Goal: Information Seeking & Learning: Learn about a topic

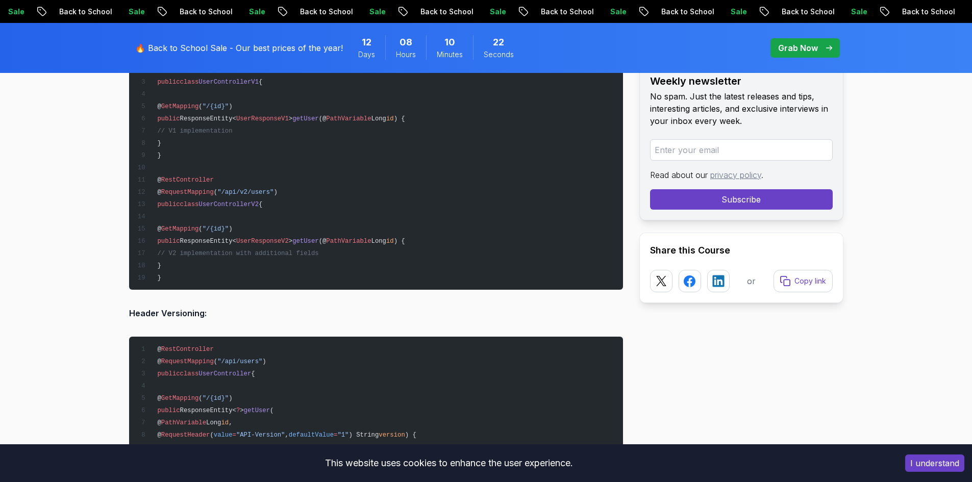
scroll to position [10275, 0]
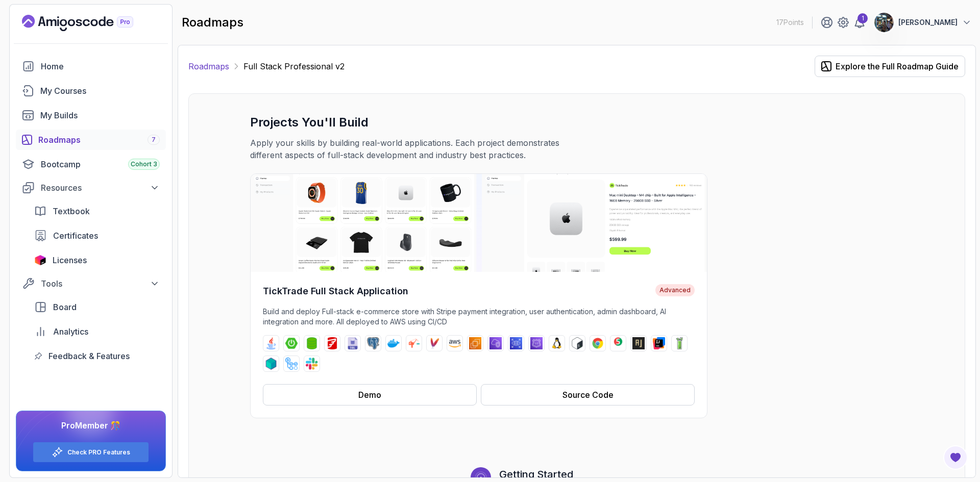
click at [212, 65] on link "Roadmaps" at bounding box center [208, 66] width 41 height 12
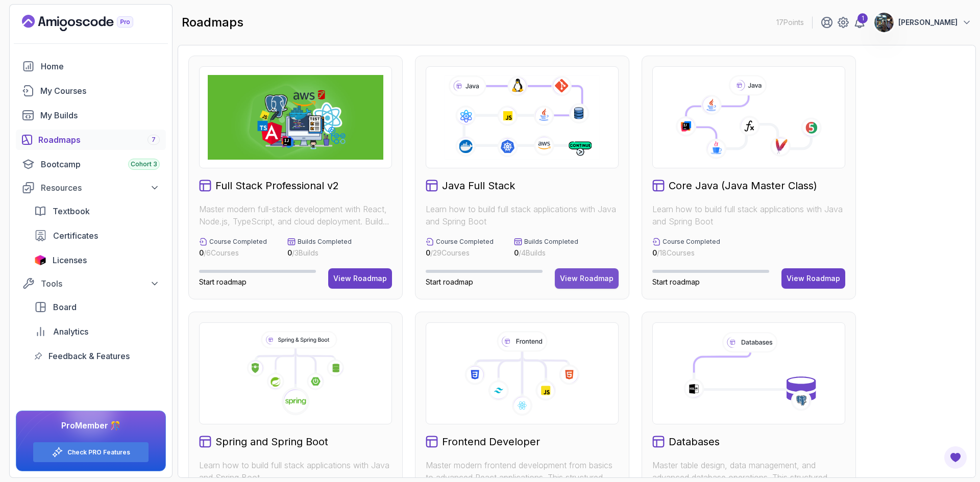
click at [581, 276] on div "View Roadmap" at bounding box center [587, 278] width 54 height 10
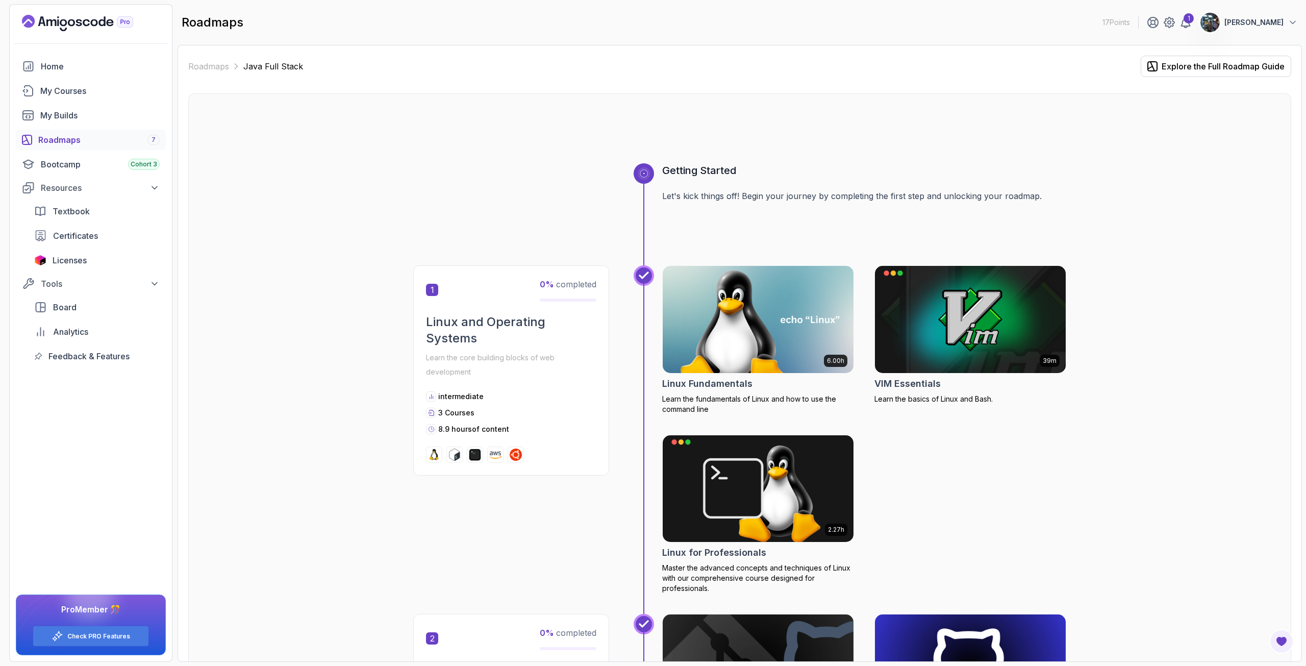
click at [105, 135] on div "Roadmaps 7" at bounding box center [98, 140] width 121 height 12
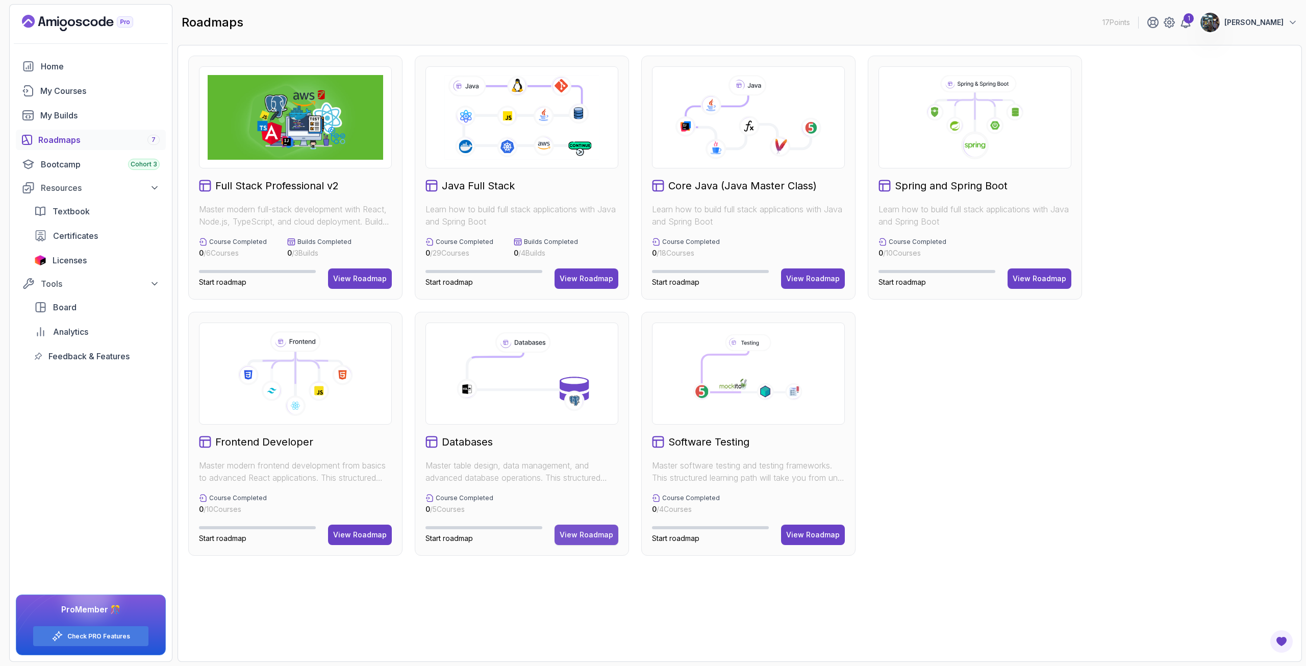
click at [576, 482] on div "View Roadmap" at bounding box center [587, 535] width 54 height 10
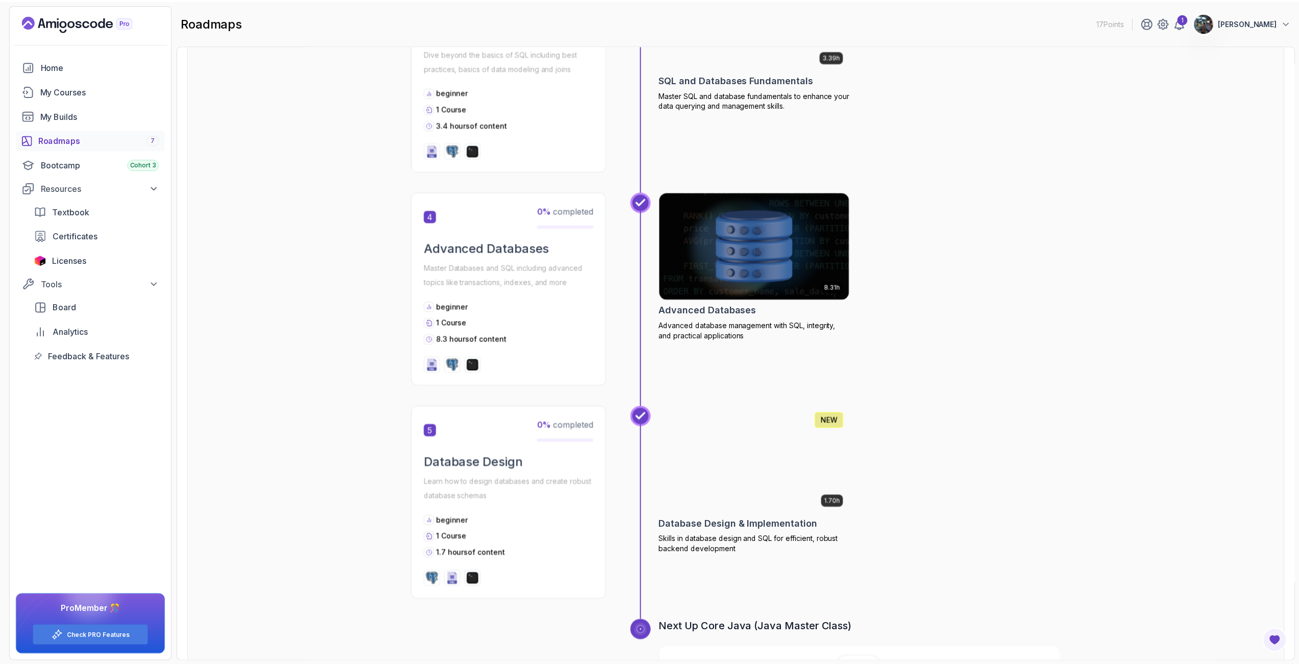
scroll to position [867, 0]
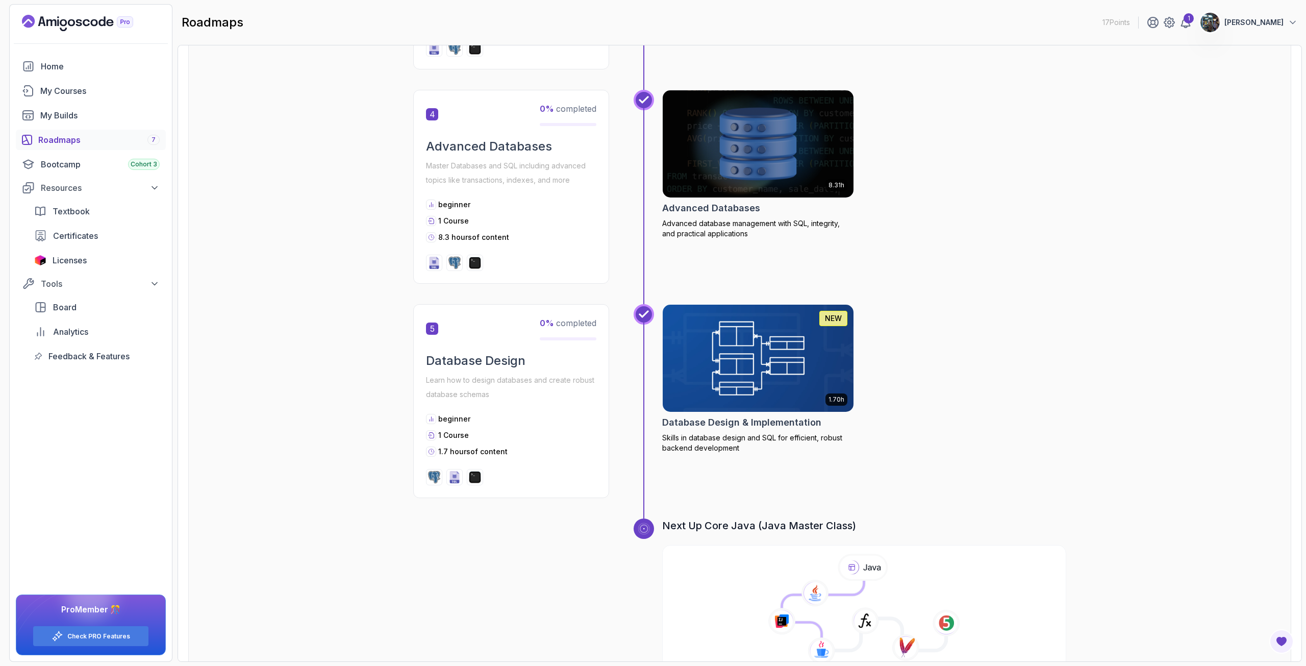
click at [769, 386] on img at bounding box center [758, 358] width 201 height 112
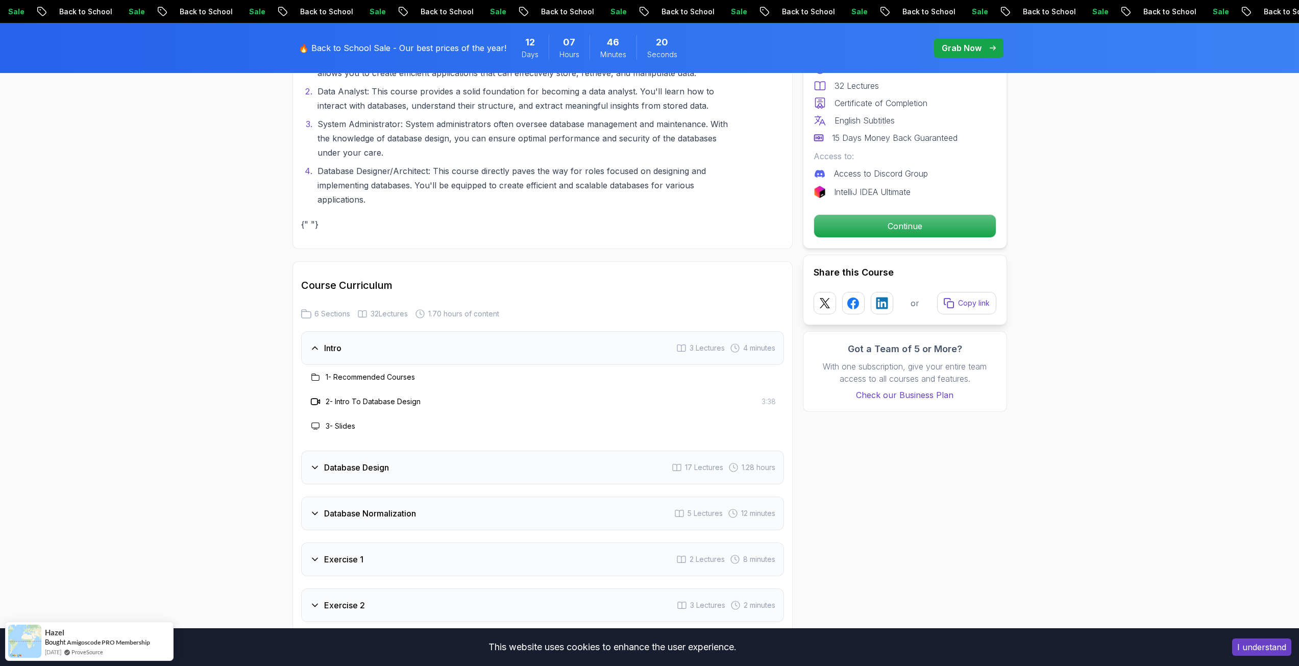
scroll to position [1633, 0]
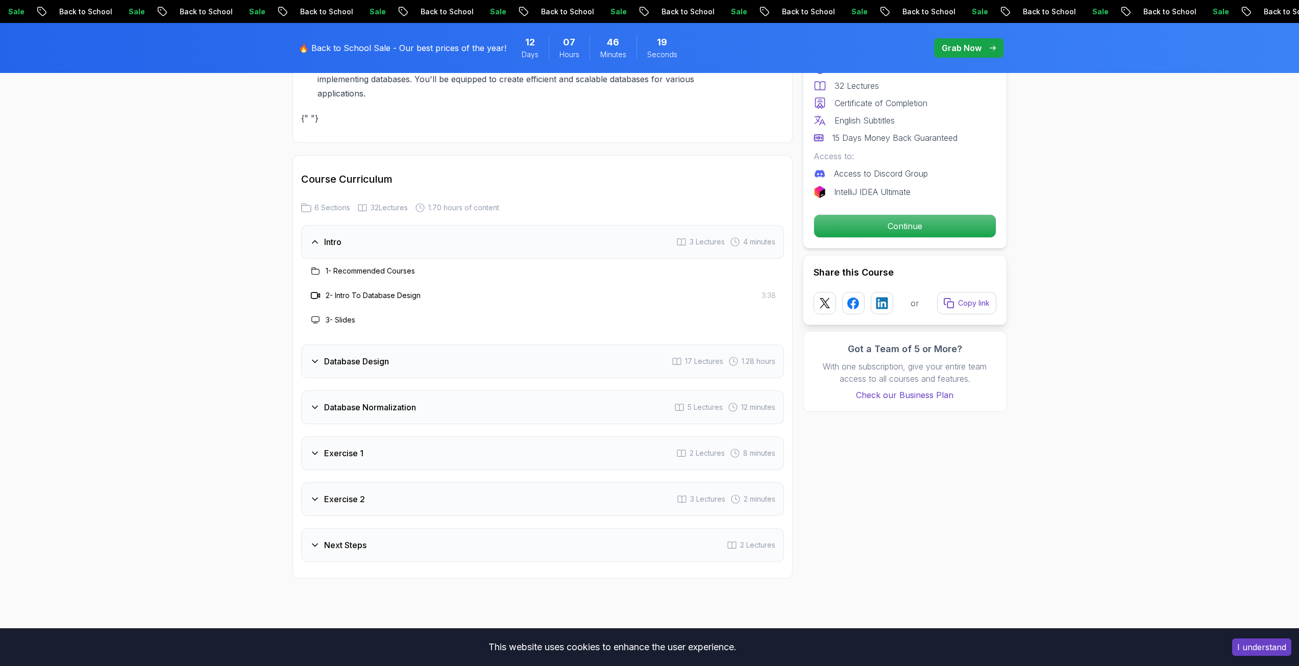
drag, startPoint x: 279, startPoint y: 360, endPoint x: 292, endPoint y: 334, distance: 29.2
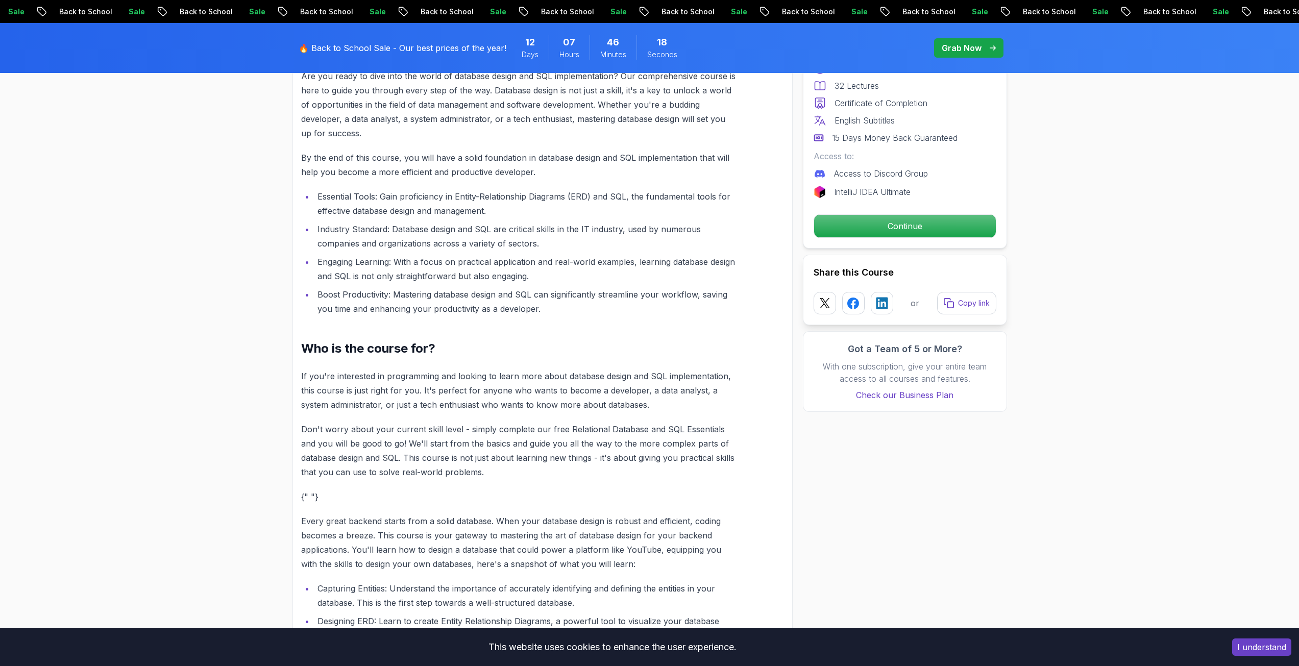
scroll to position [0, 0]
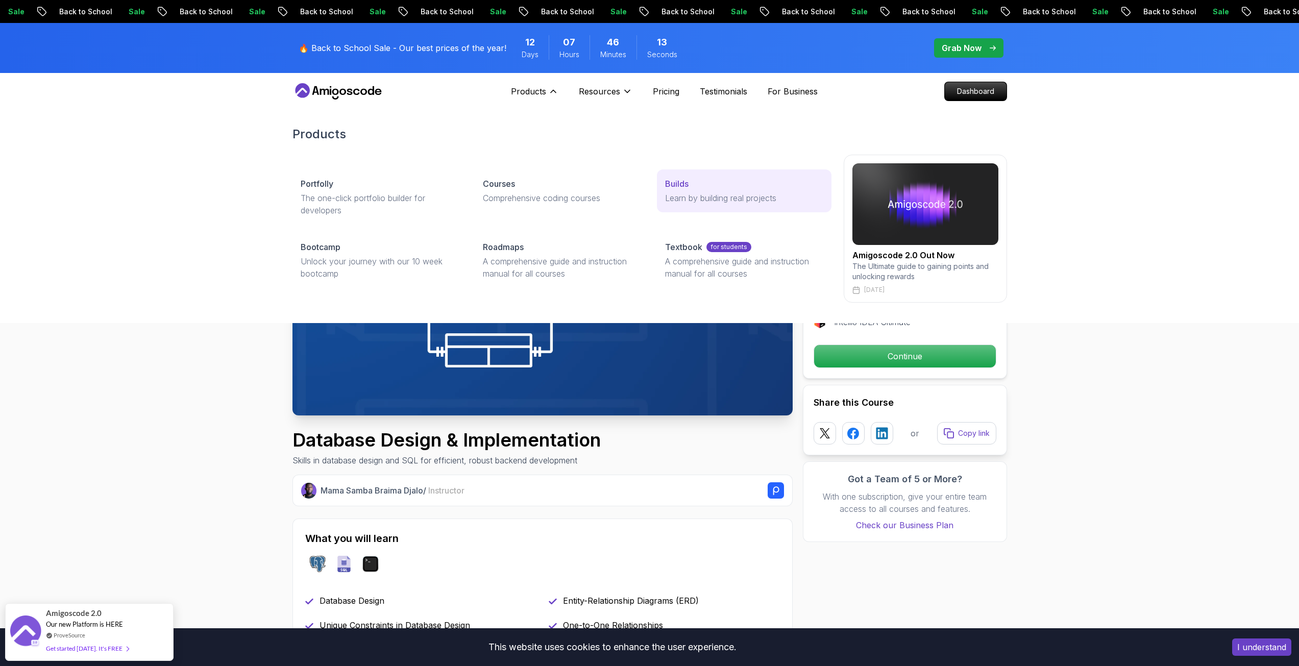
click at [676, 182] on p "Builds" at bounding box center [676, 184] width 23 height 12
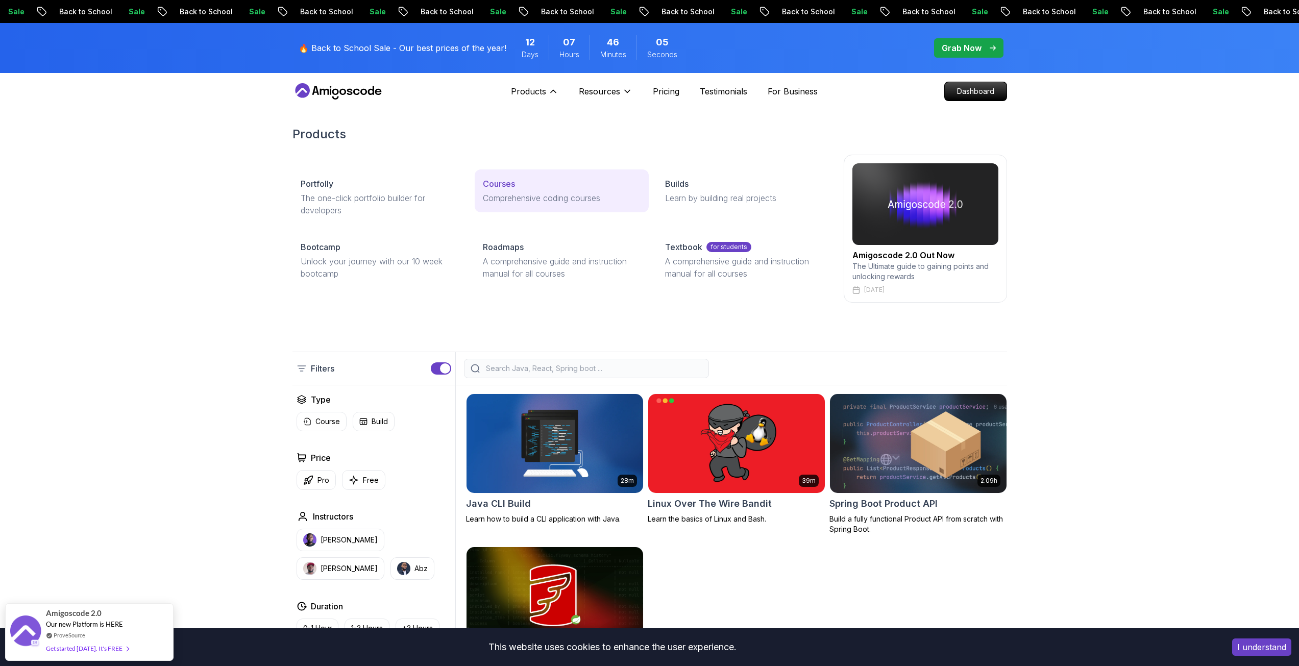
click at [492, 188] on p "Courses" at bounding box center [499, 184] width 32 height 12
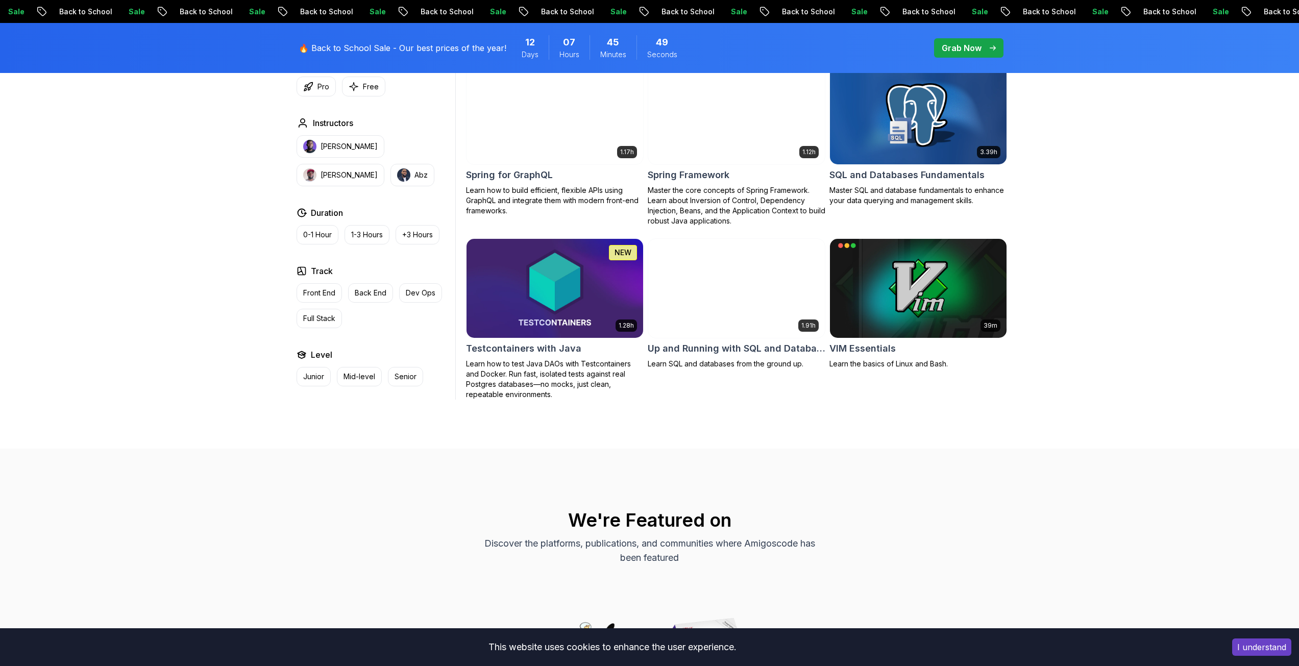
scroll to position [2857, 0]
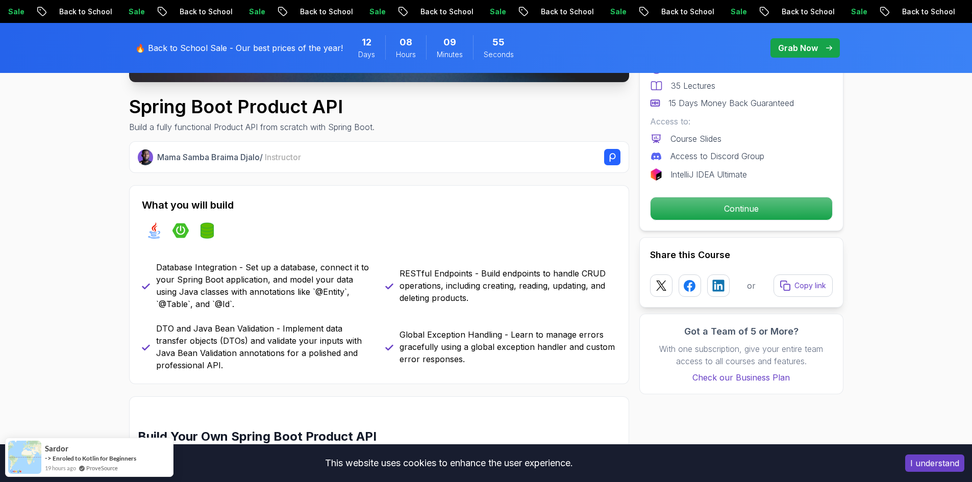
scroll to position [459, 0]
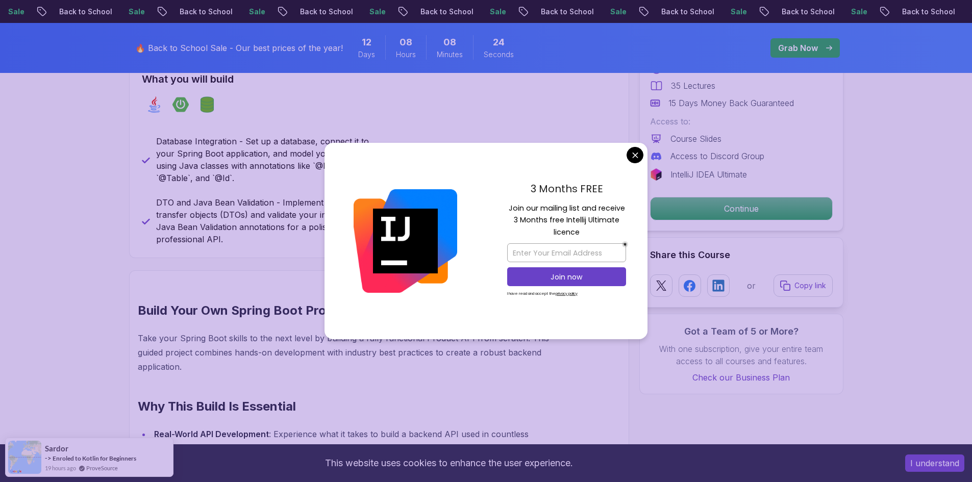
drag, startPoint x: 636, startPoint y: 149, endPoint x: 613, endPoint y: 149, distance: 23.0
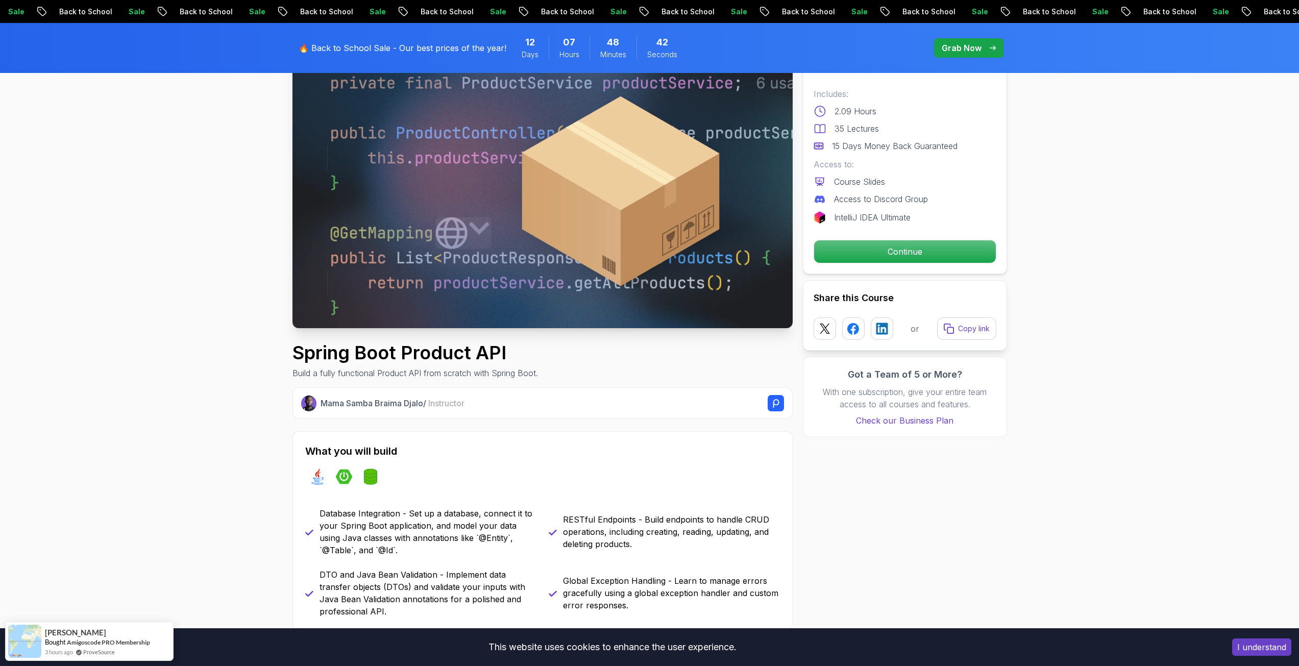
scroll to position [0, 0]
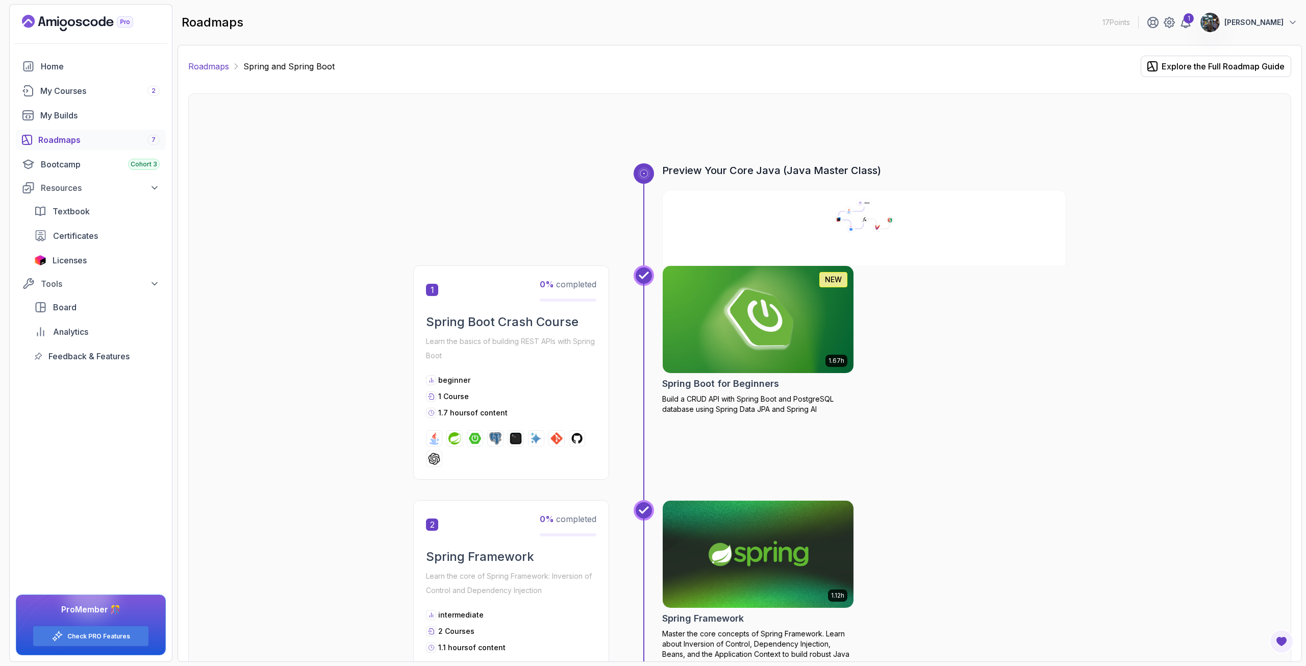
click at [217, 69] on link "Roadmaps" at bounding box center [208, 66] width 41 height 12
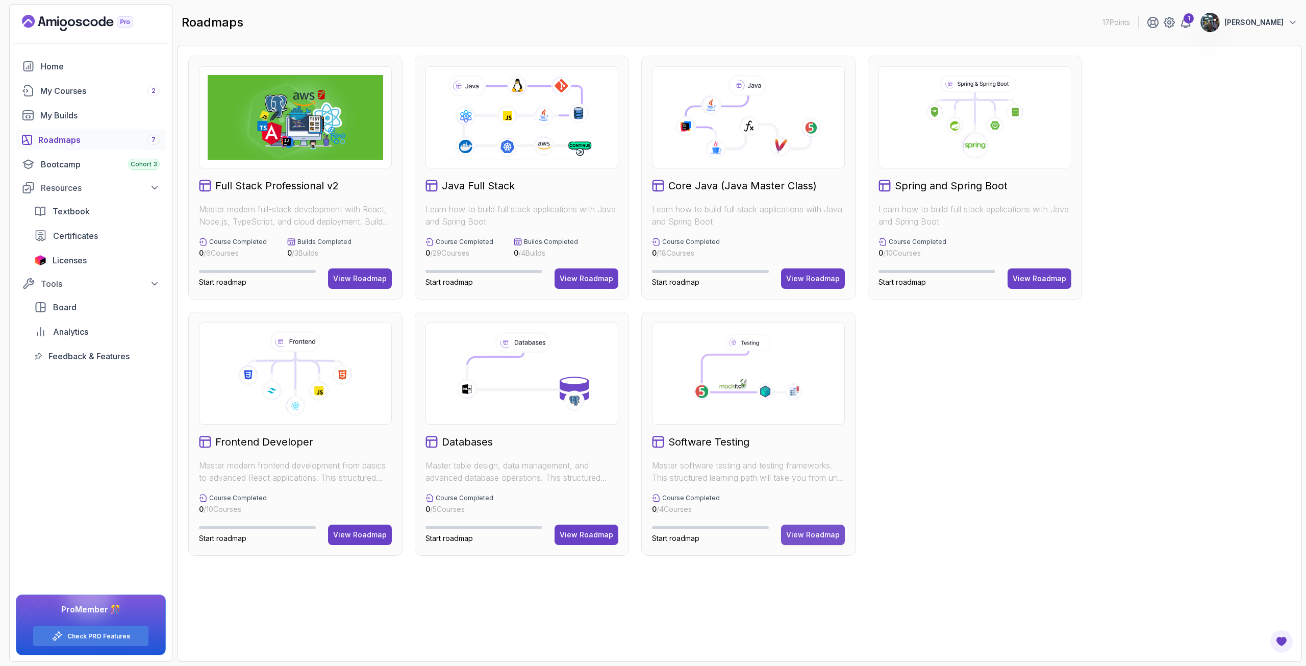
click at [803, 482] on button "View Roadmap" at bounding box center [813, 535] width 64 height 20
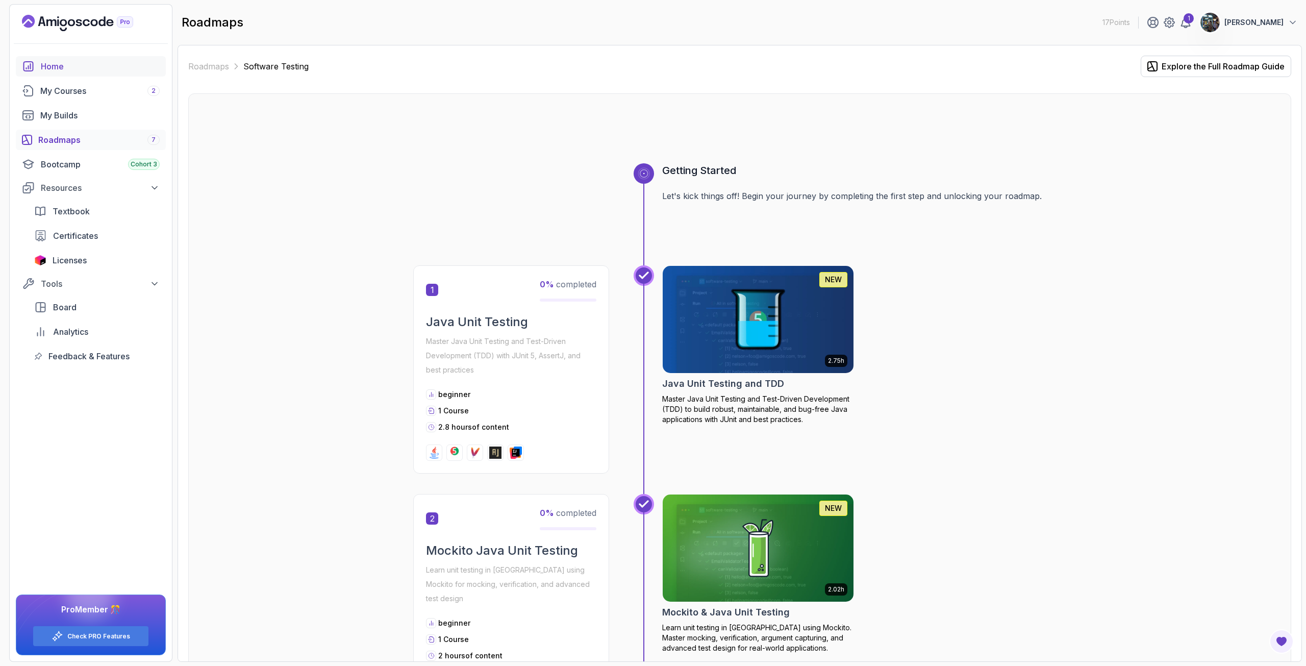
click at [79, 69] on div "Home" at bounding box center [100, 66] width 119 height 12
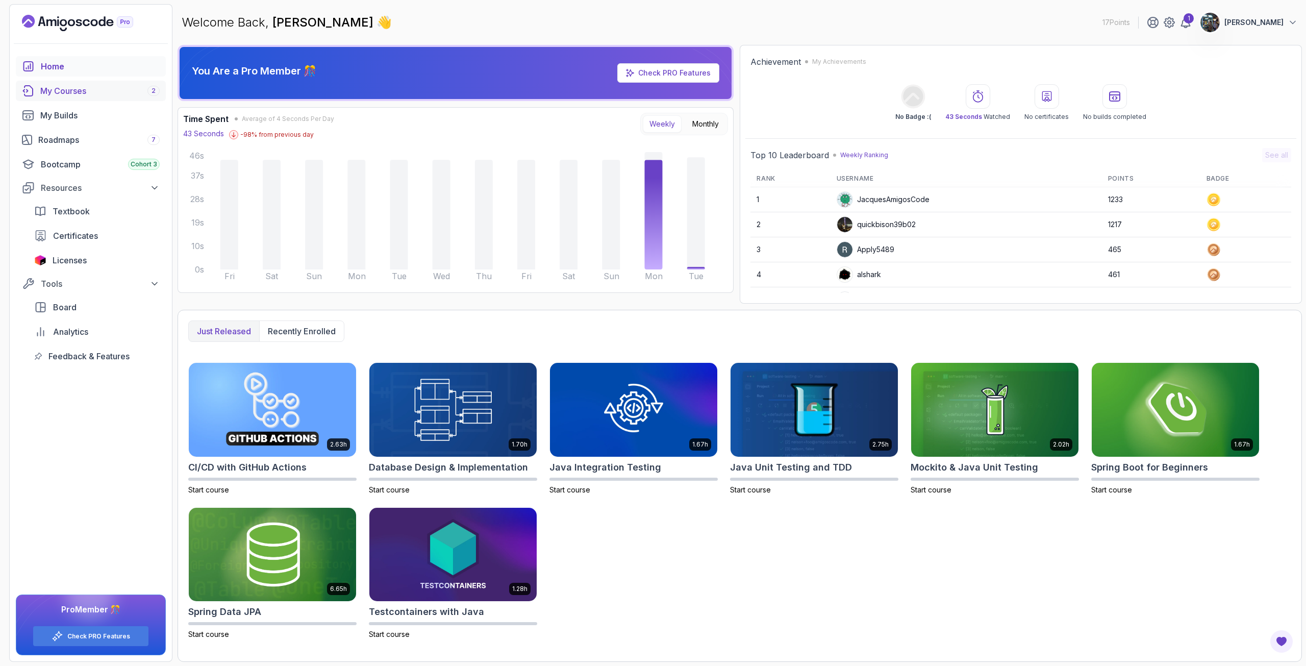
click at [88, 91] on div "My Courses 2" at bounding box center [99, 91] width 119 height 12
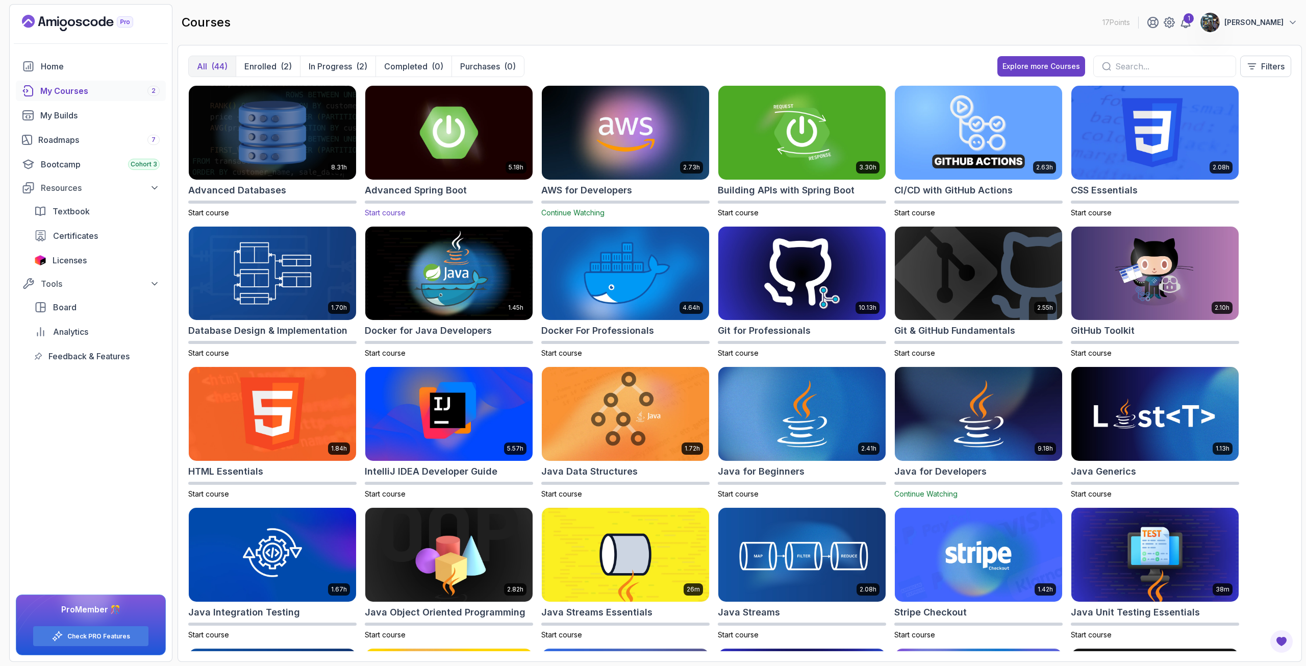
click at [426, 137] on img at bounding box center [449, 132] width 176 height 98
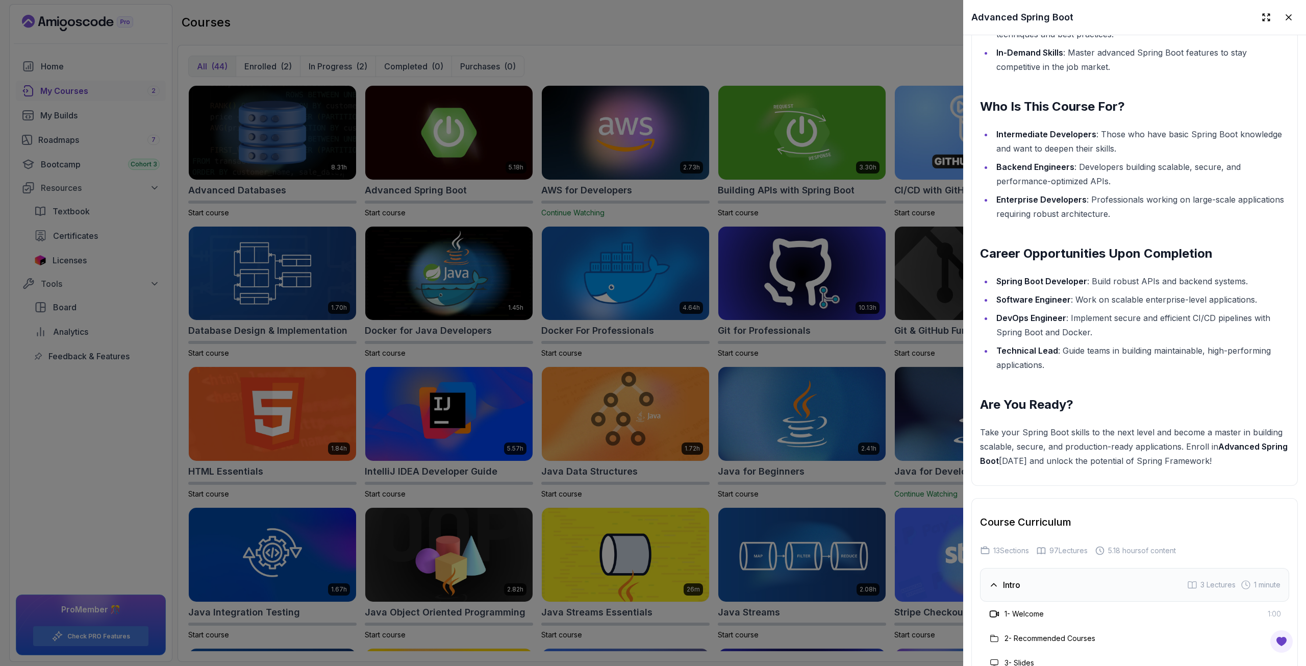
scroll to position [1327, 0]
click at [779, 315] on div at bounding box center [653, 333] width 1306 height 666
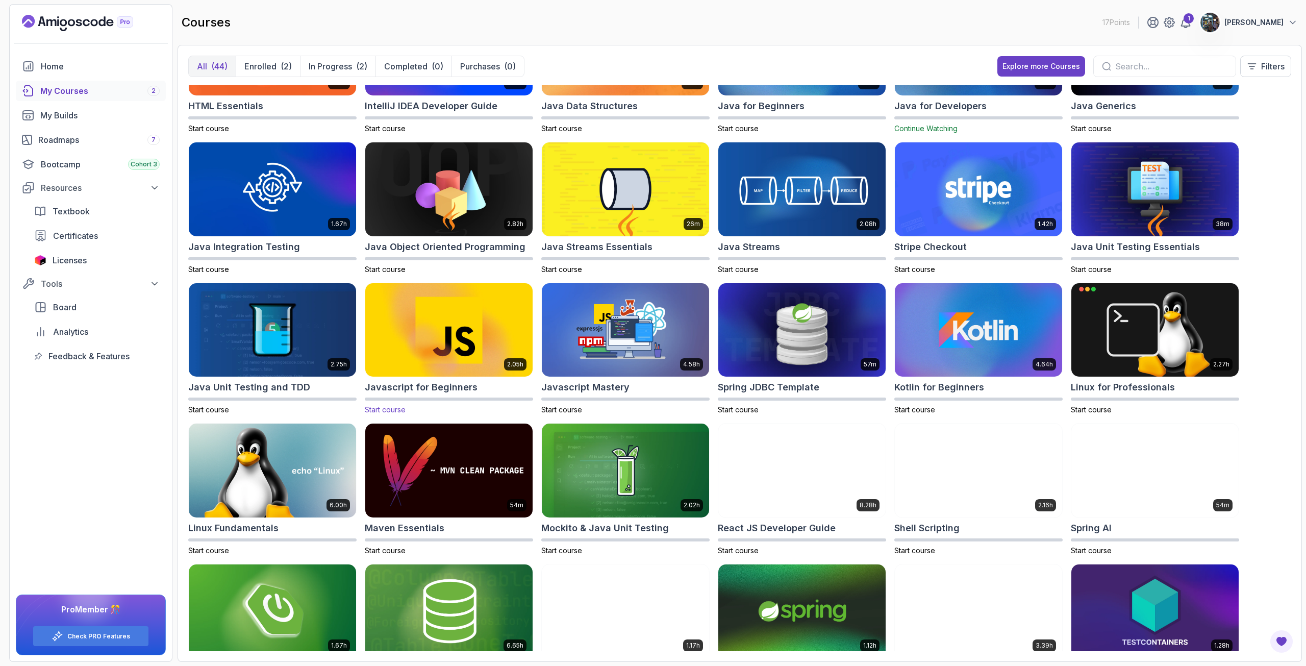
scroll to position [306, 0]
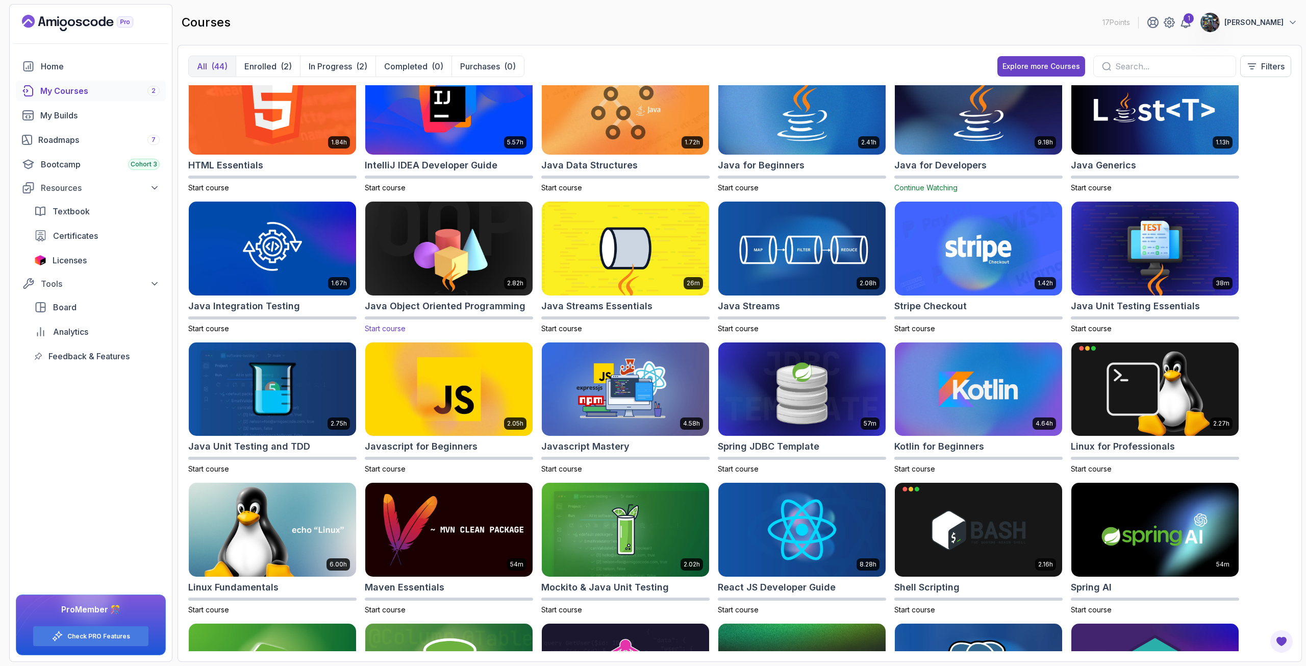
click at [444, 254] on img at bounding box center [449, 248] width 176 height 98
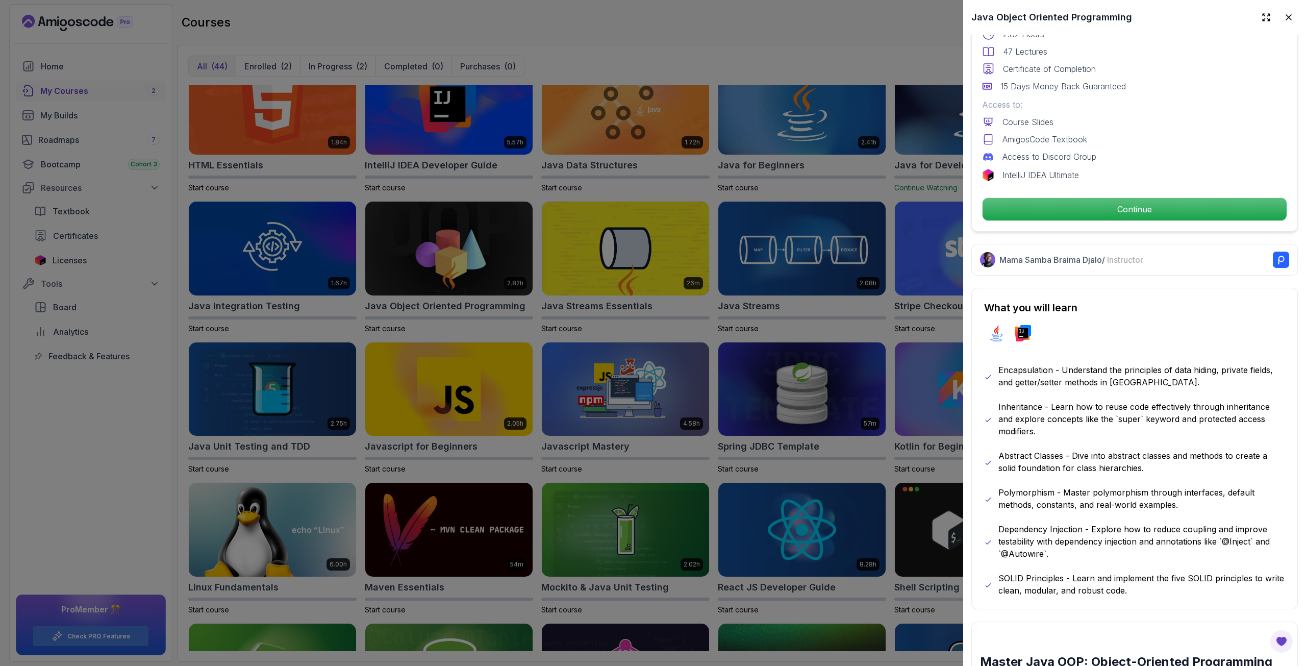
click at [623, 322] on div at bounding box center [653, 333] width 1306 height 666
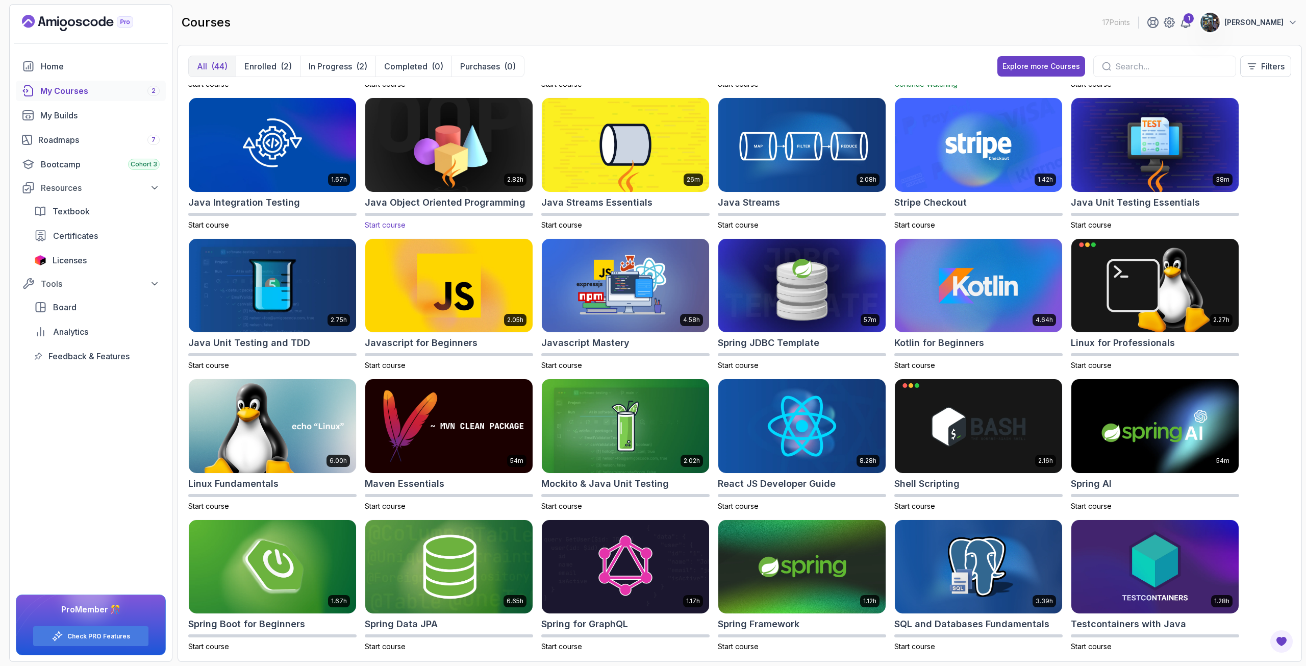
scroll to position [459, 0]
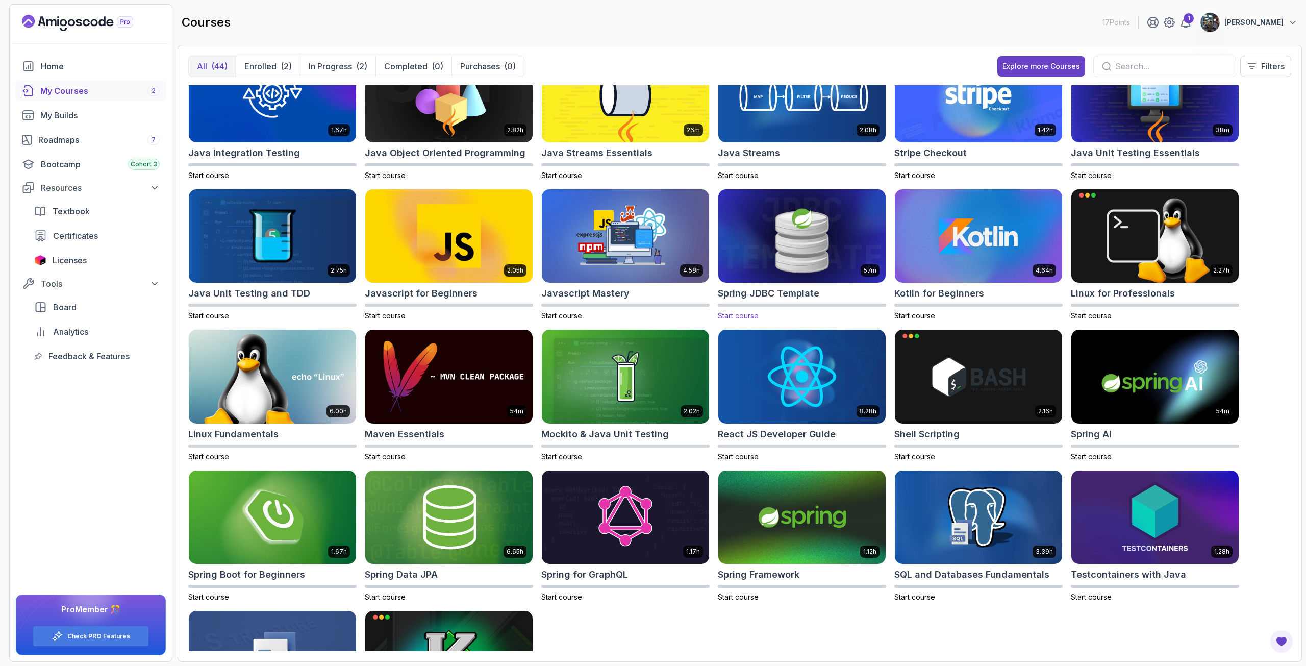
click at [765, 255] on img at bounding box center [802, 236] width 176 height 98
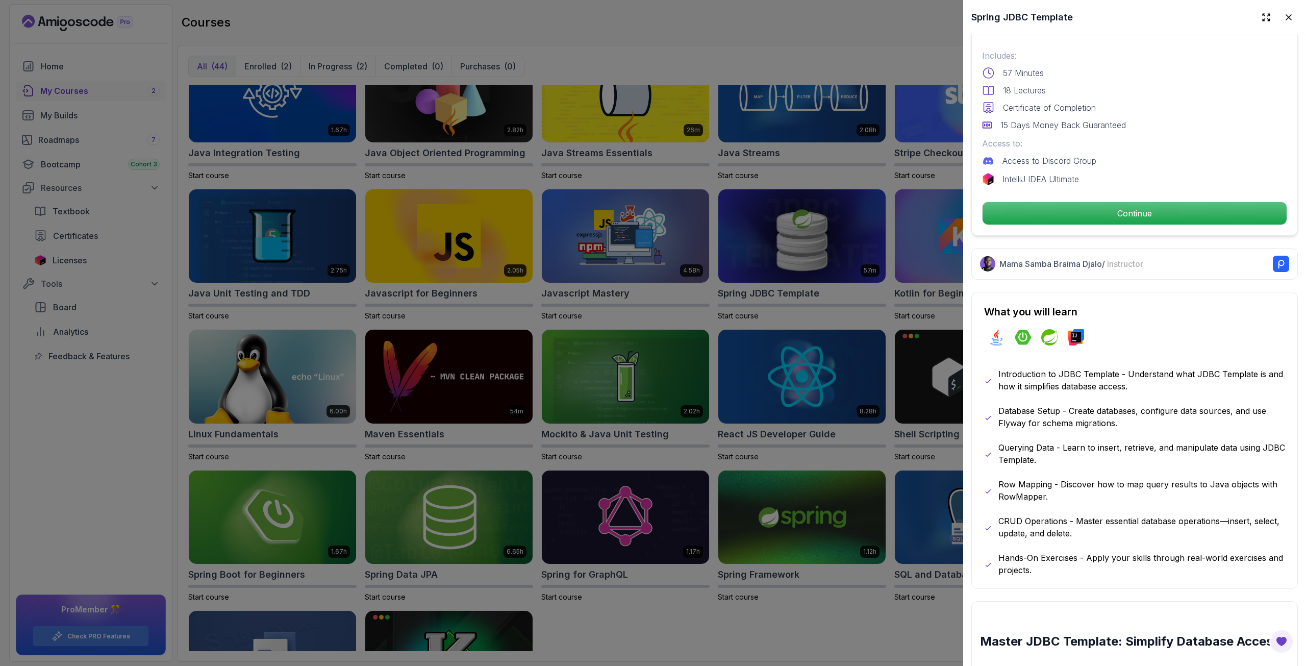
scroll to position [306, 0]
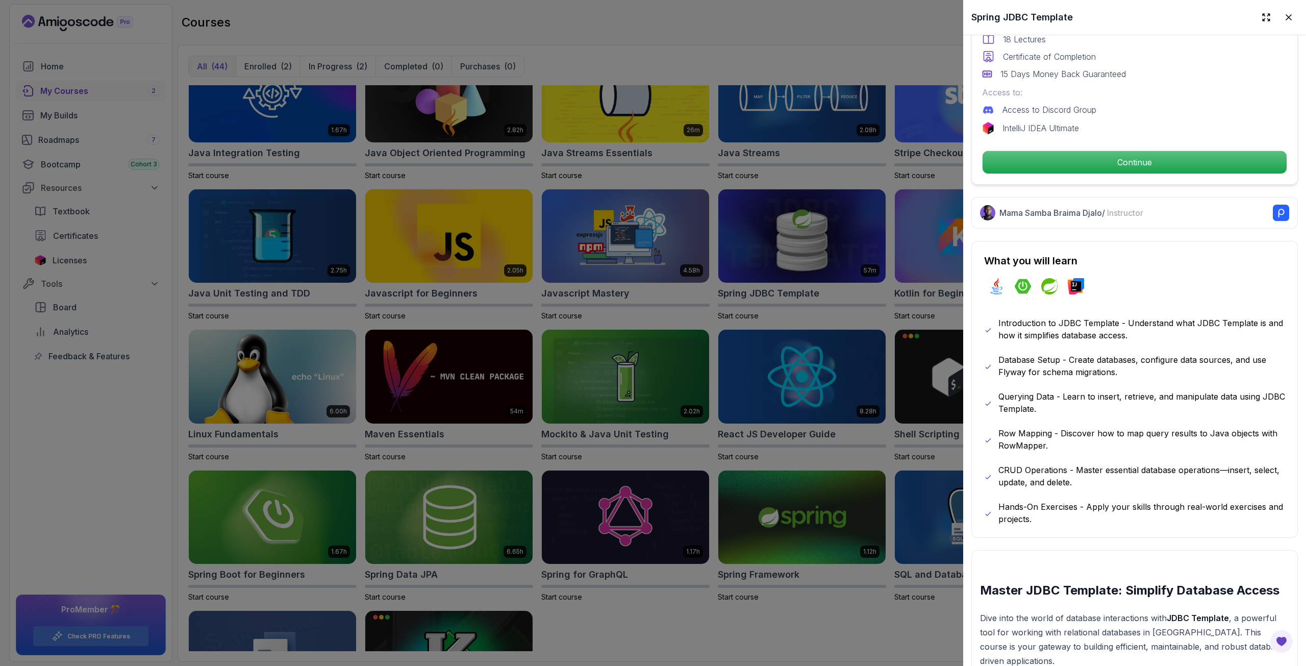
click at [915, 357] on div at bounding box center [653, 333] width 1306 height 666
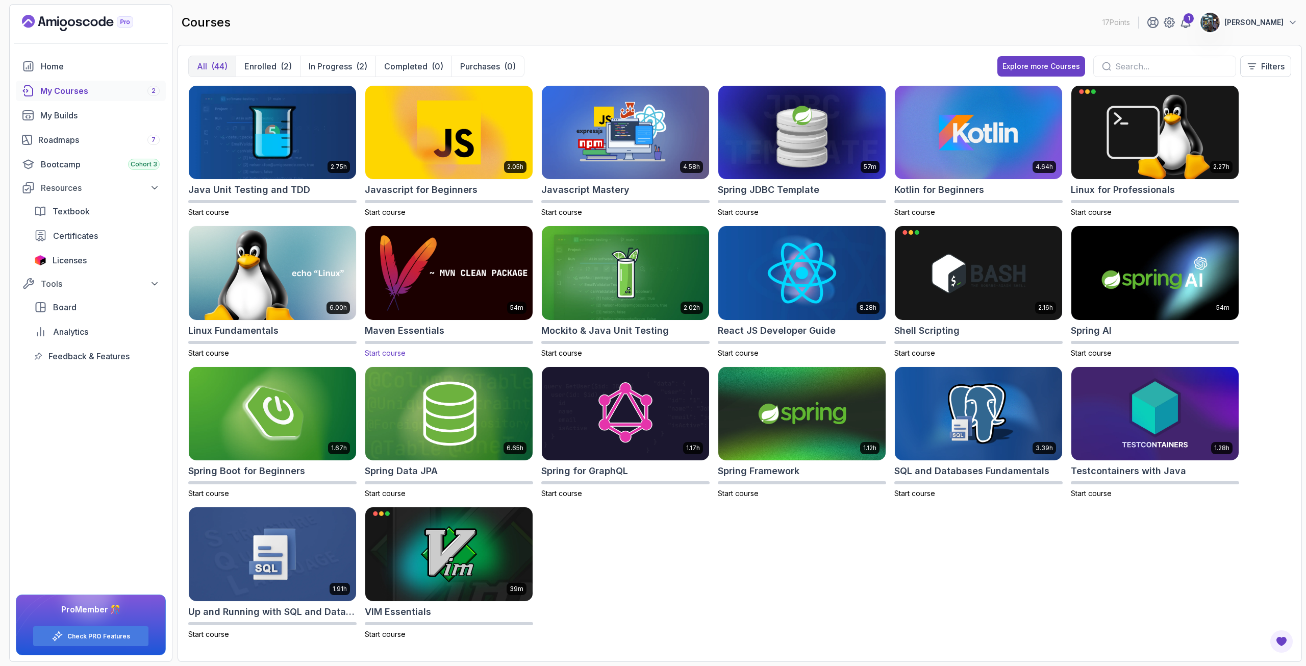
scroll to position [563, 0]
drag, startPoint x: 279, startPoint y: 471, endPoint x: 228, endPoint y: 476, distance: 51.2
click at [228, 476] on h2 "Spring Boot for Beginners" at bounding box center [246, 470] width 117 height 14
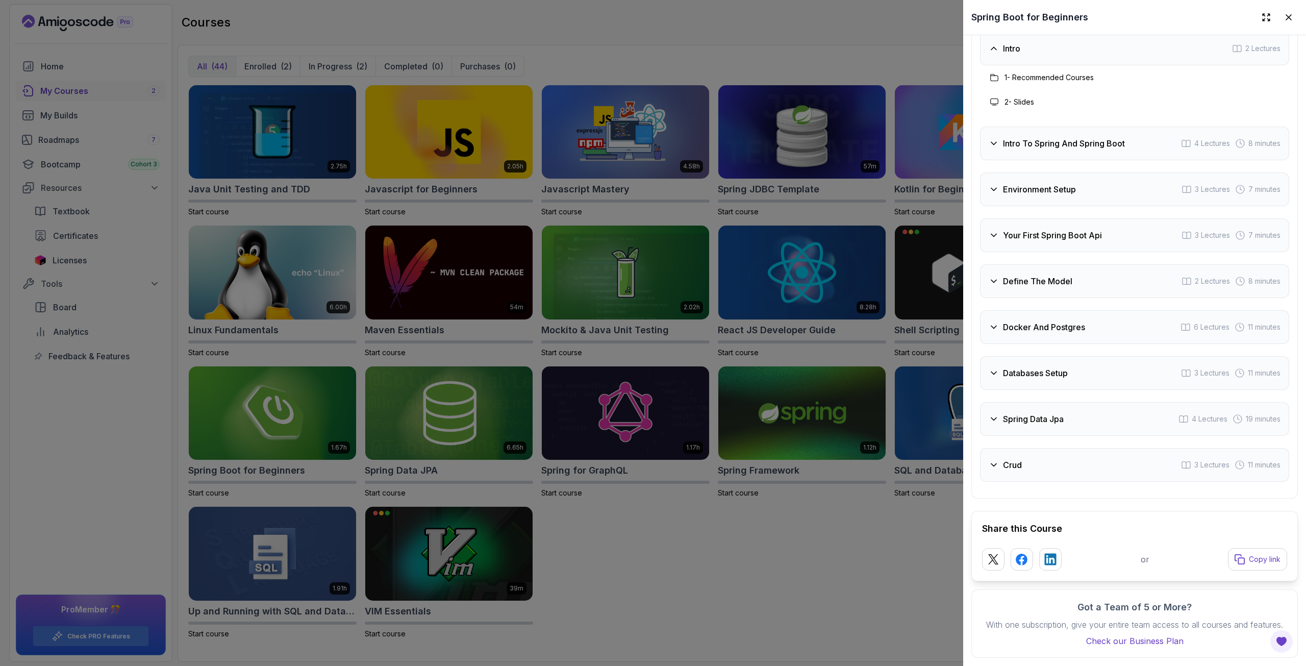
scroll to position [1682, 0]
click at [839, 337] on div at bounding box center [653, 333] width 1306 height 666
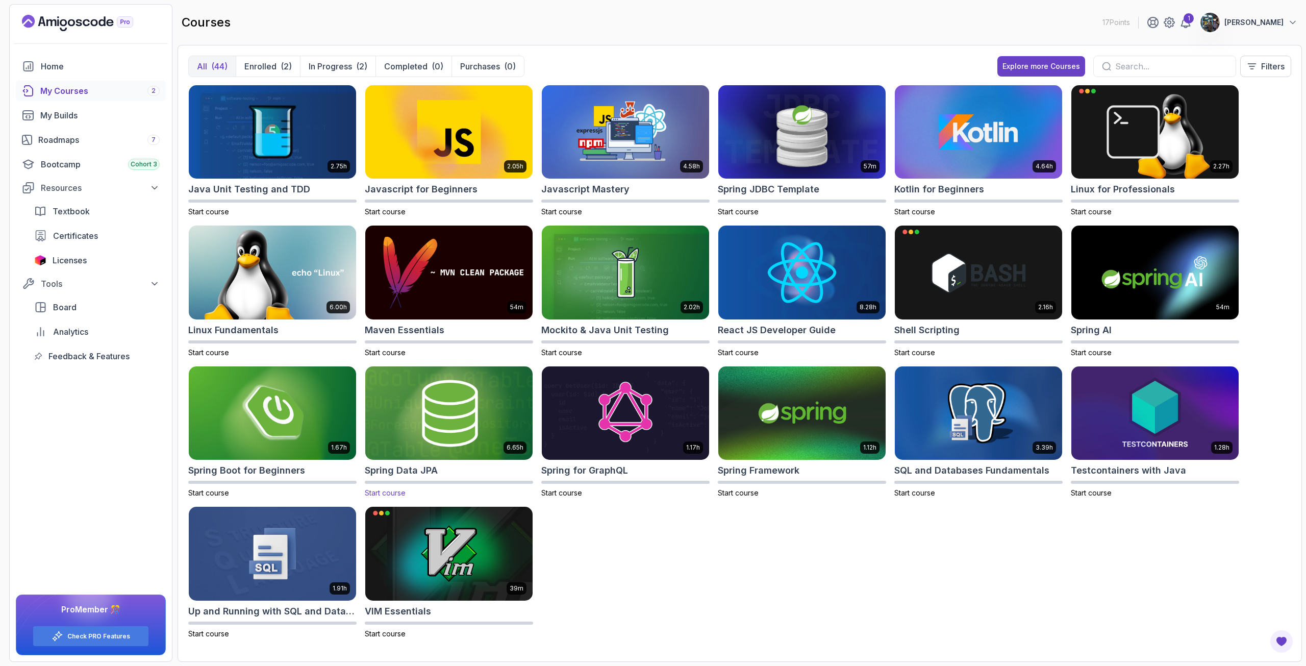
click at [393, 469] on h2 "Spring Data JPA" at bounding box center [401, 470] width 73 height 14
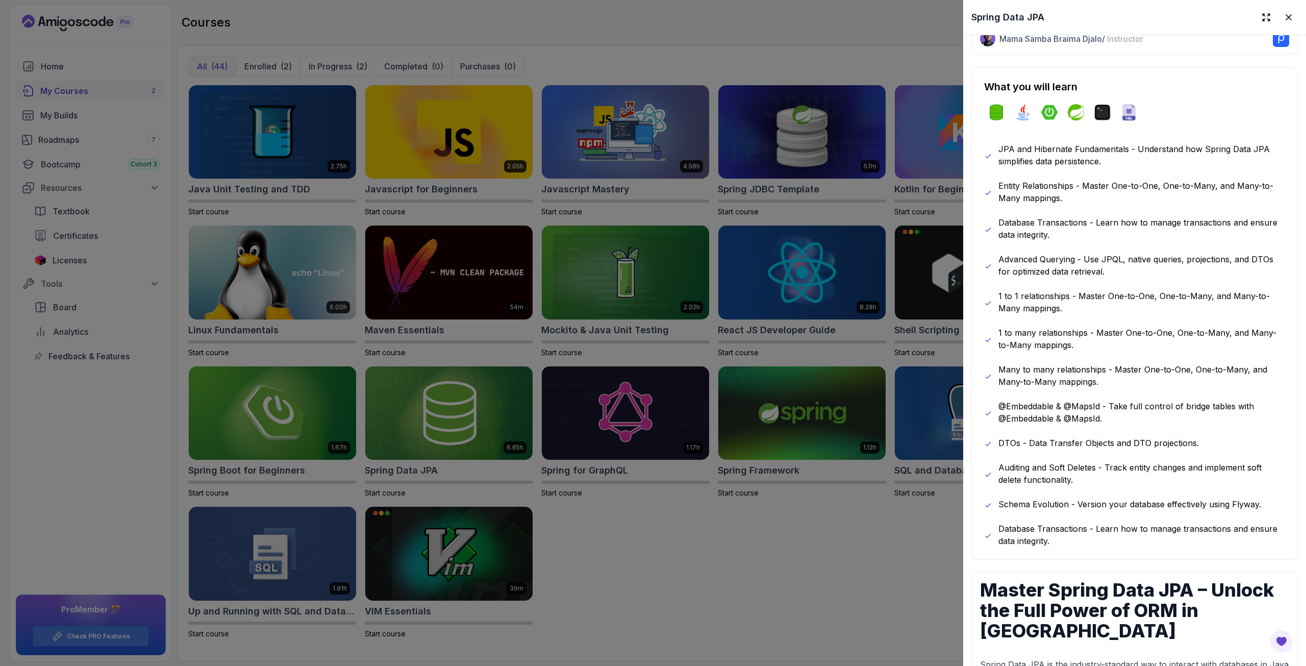
scroll to position [510, 0]
click at [730, 482] on div at bounding box center [653, 333] width 1306 height 666
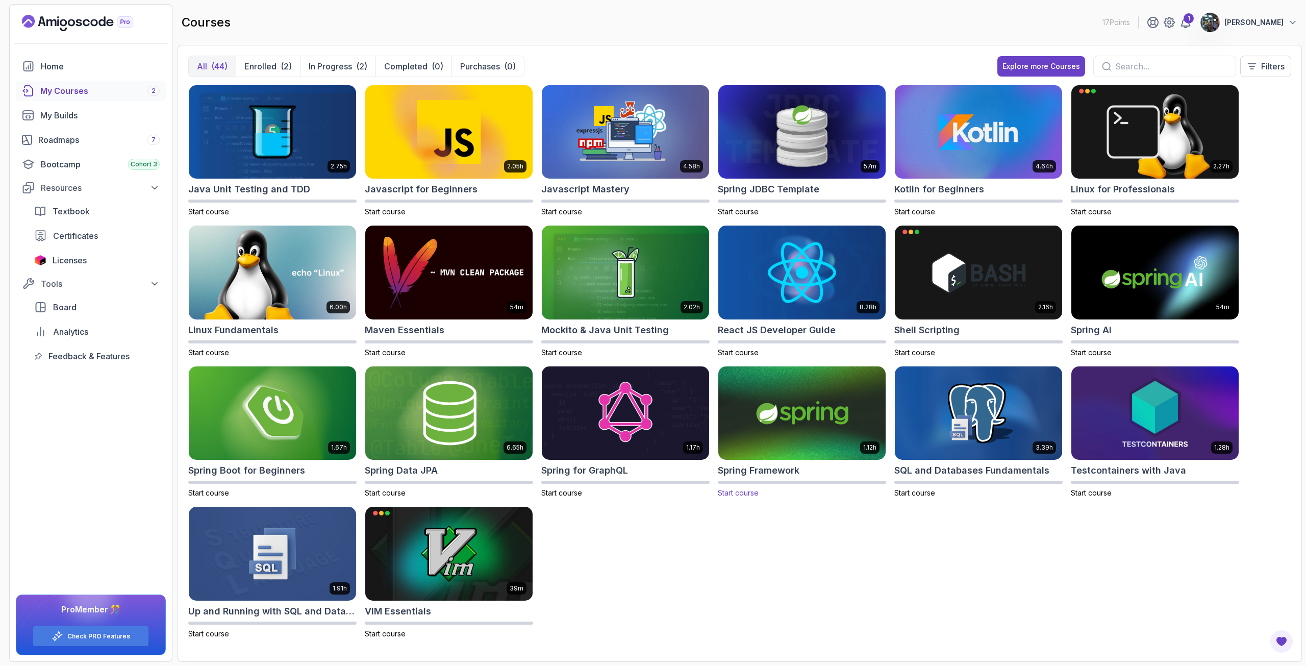
click at [776, 443] on img at bounding box center [802, 413] width 176 height 98
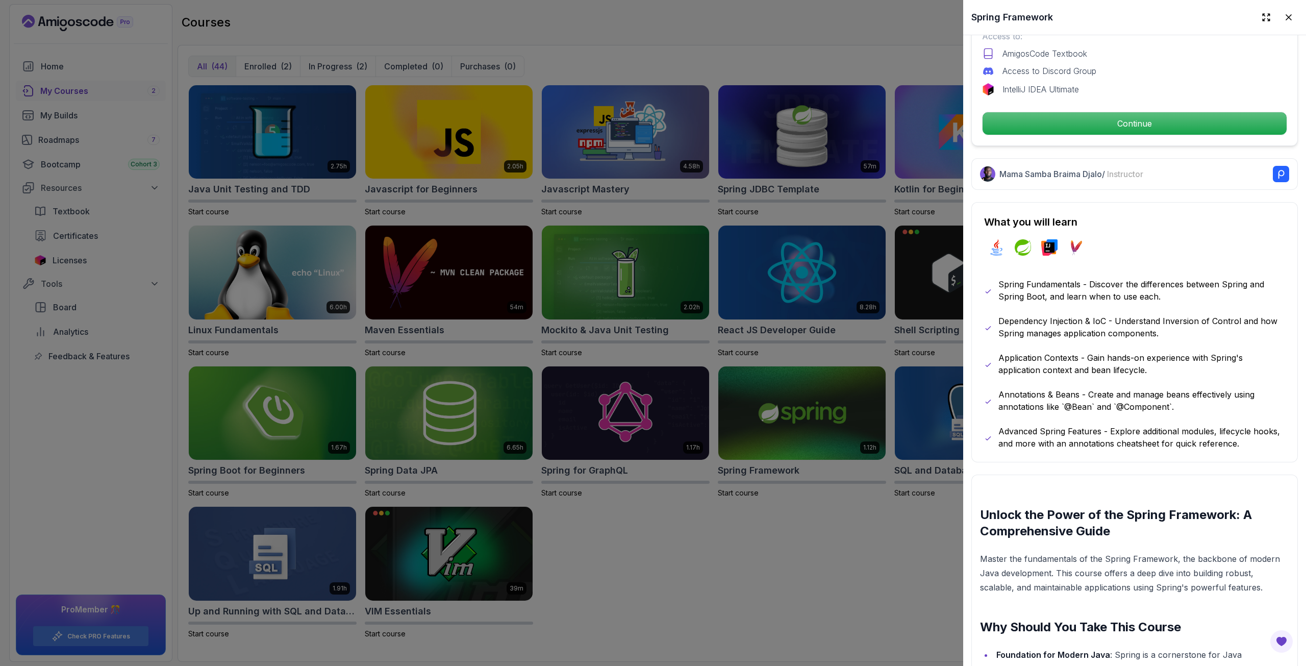
scroll to position [459, 0]
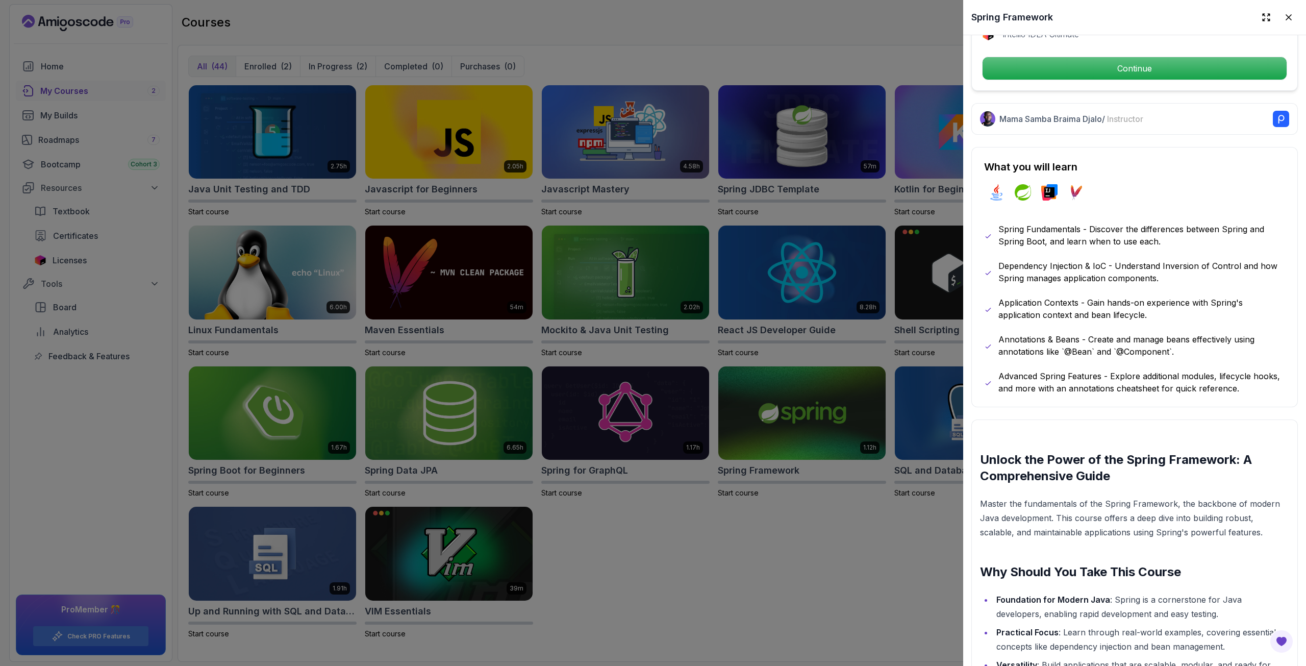
click at [856, 474] on div at bounding box center [653, 333] width 1306 height 666
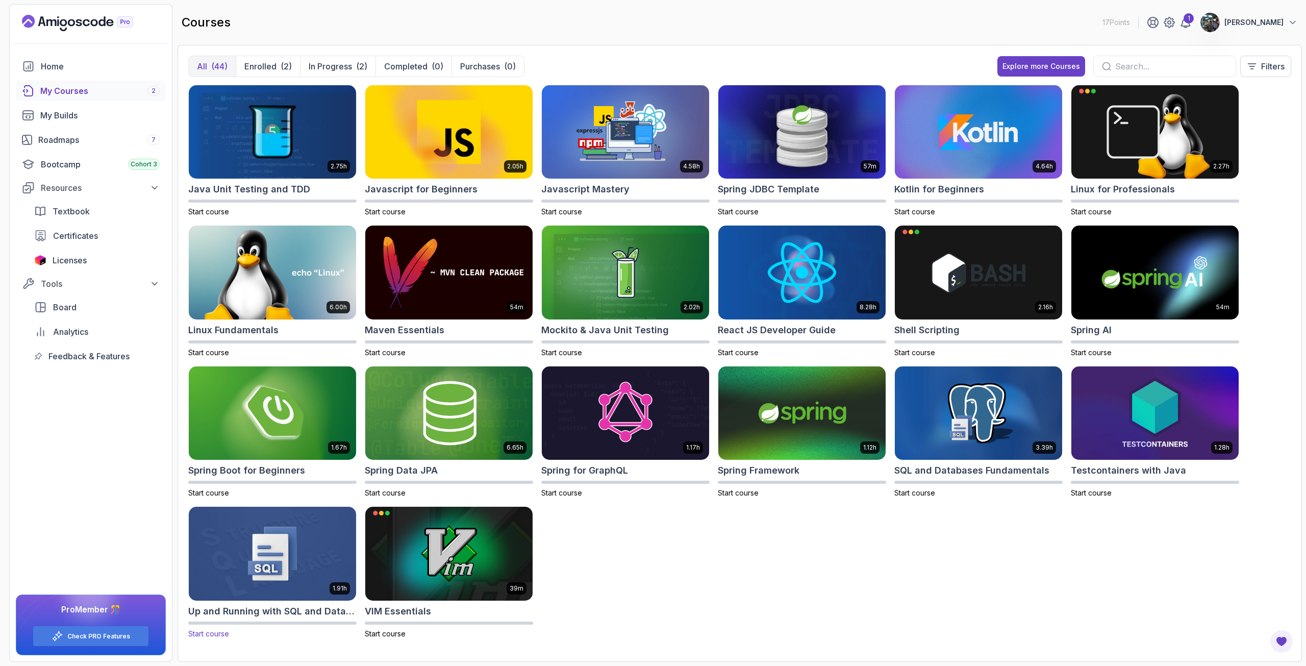
click at [307, 482] on img at bounding box center [273, 554] width 176 height 98
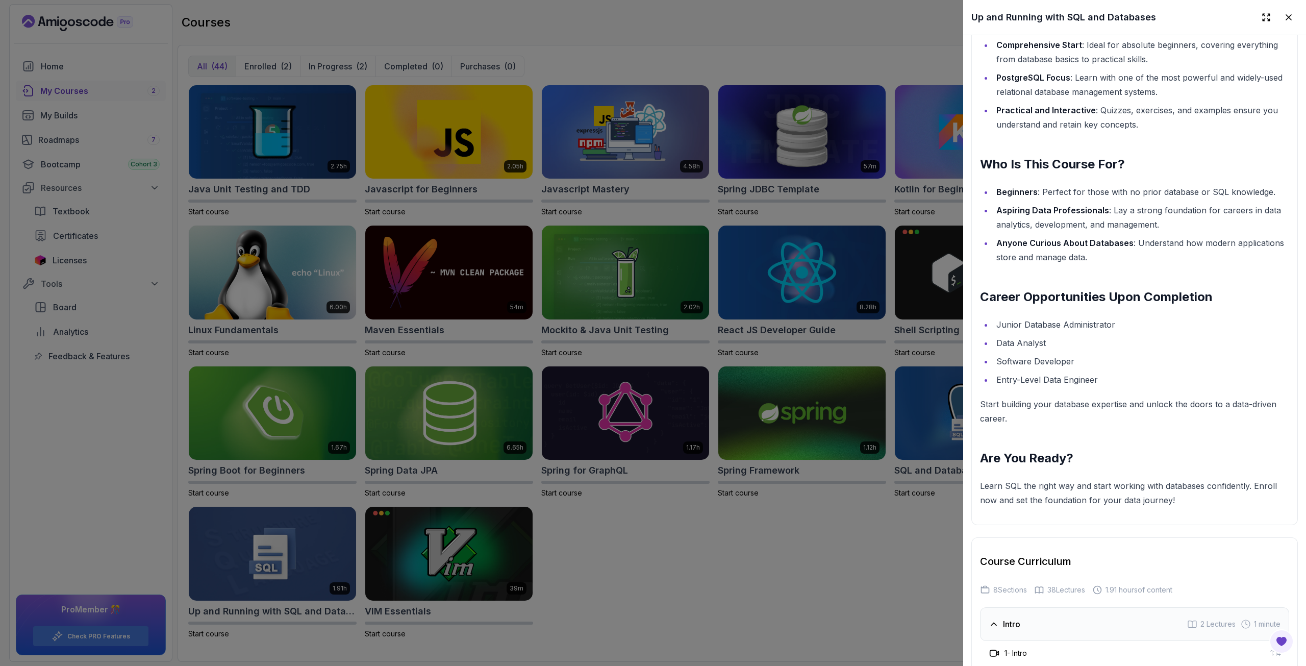
scroll to position [969, 0]
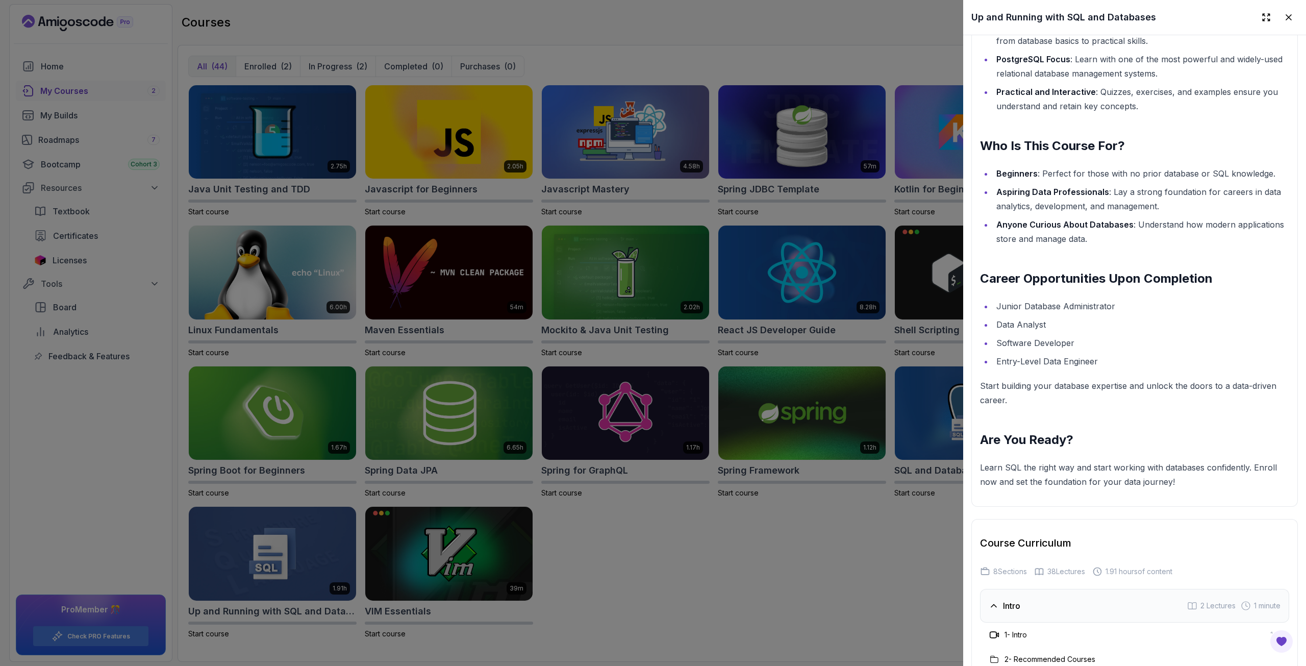
click at [877, 475] on div at bounding box center [653, 333] width 1306 height 666
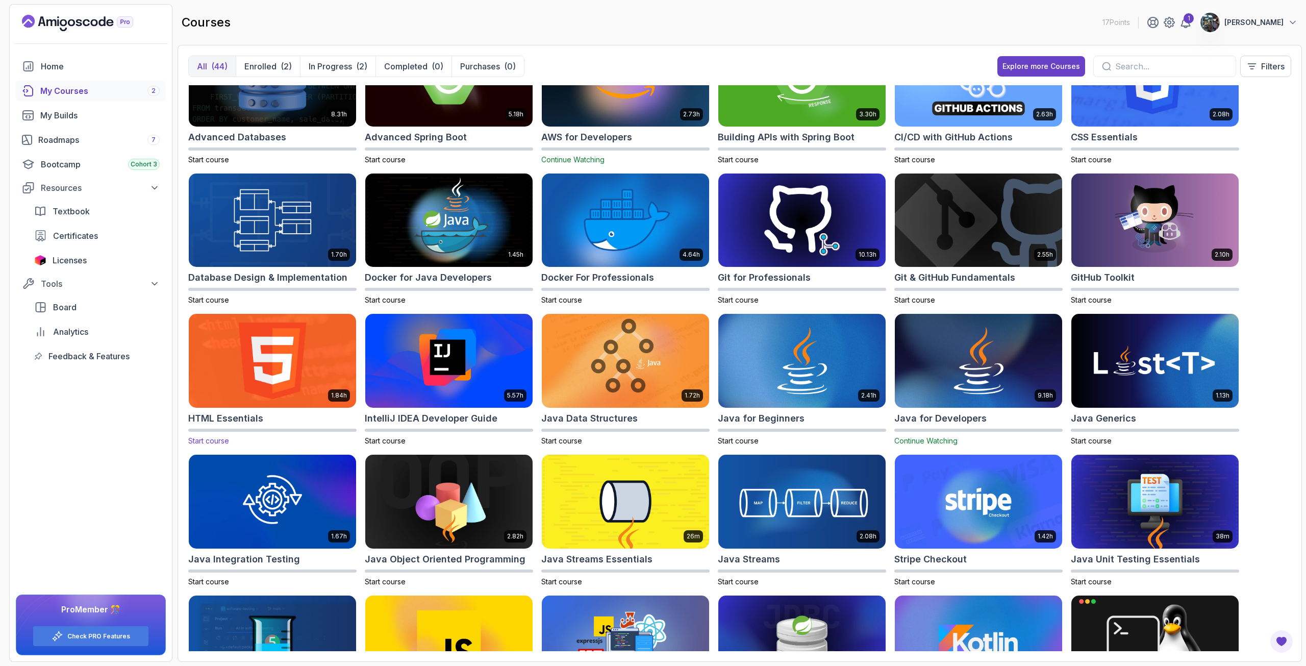
scroll to position [0, 0]
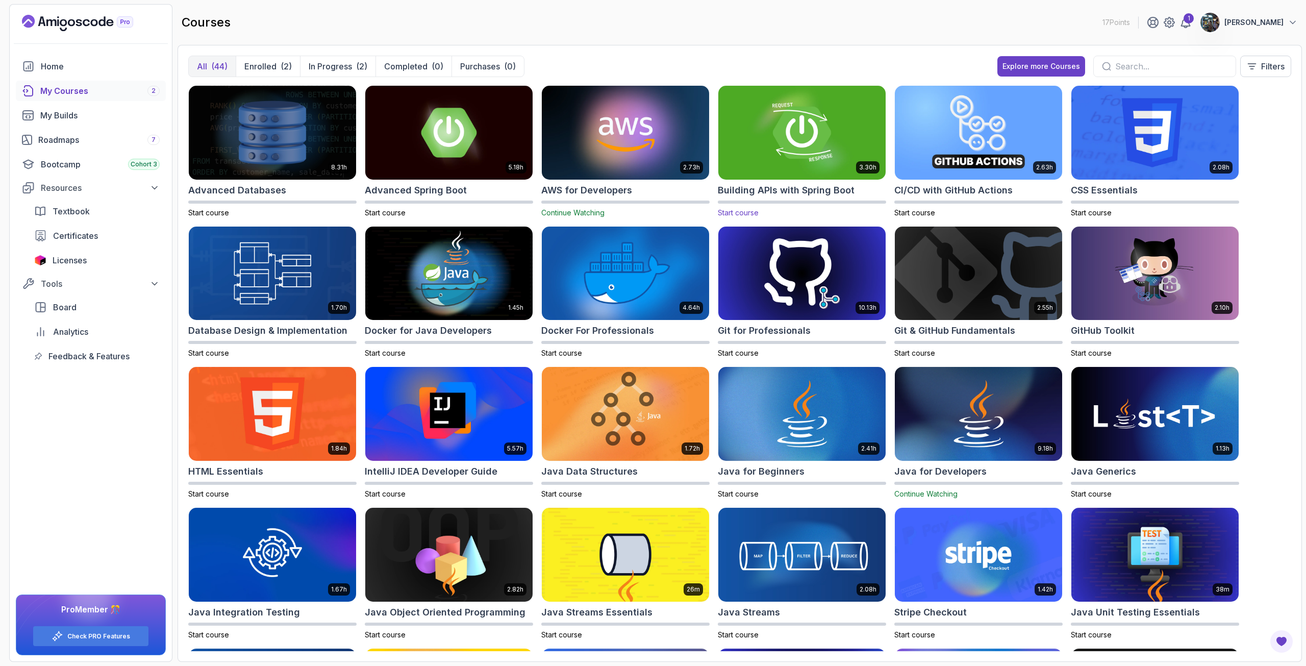
click at [793, 127] on img at bounding box center [802, 132] width 176 height 98
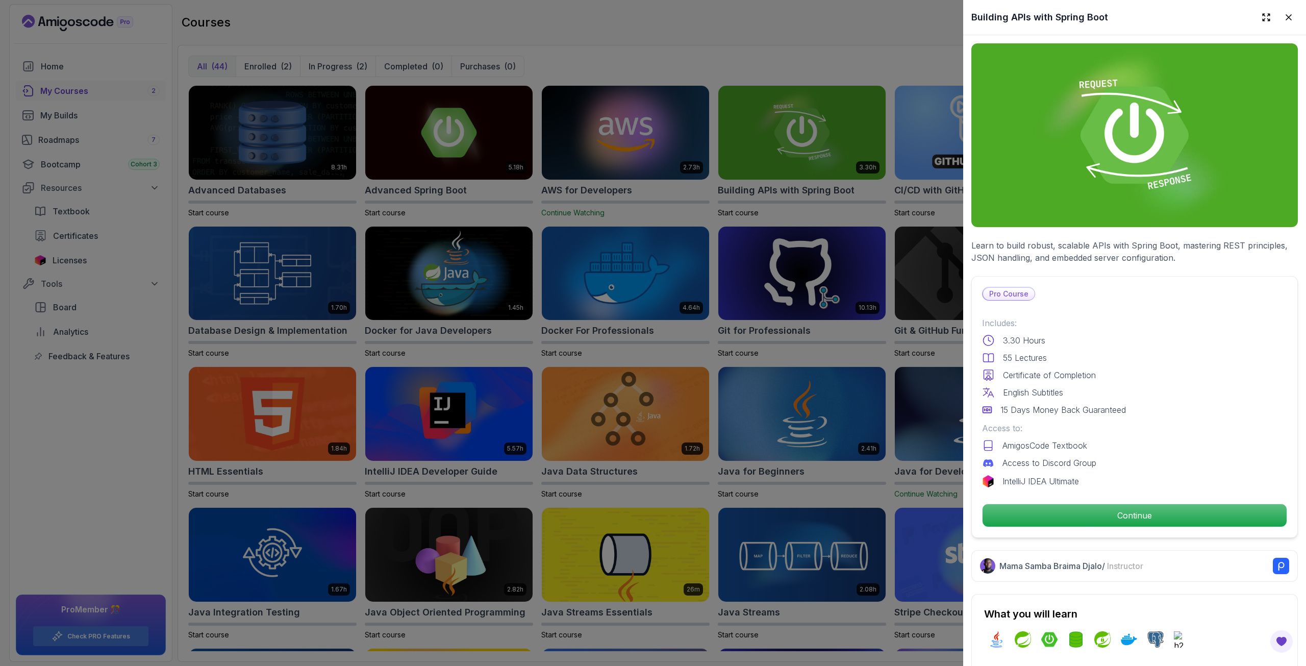
scroll to position [357, 0]
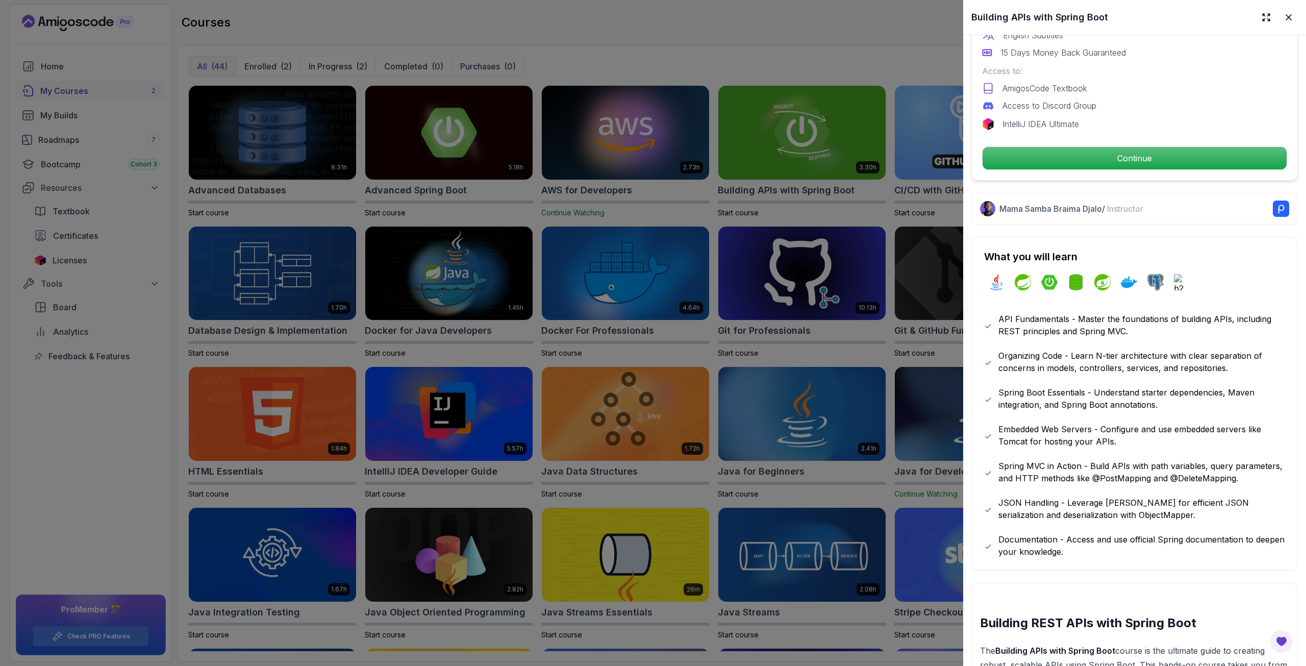
click at [875, 306] on div at bounding box center [653, 333] width 1306 height 666
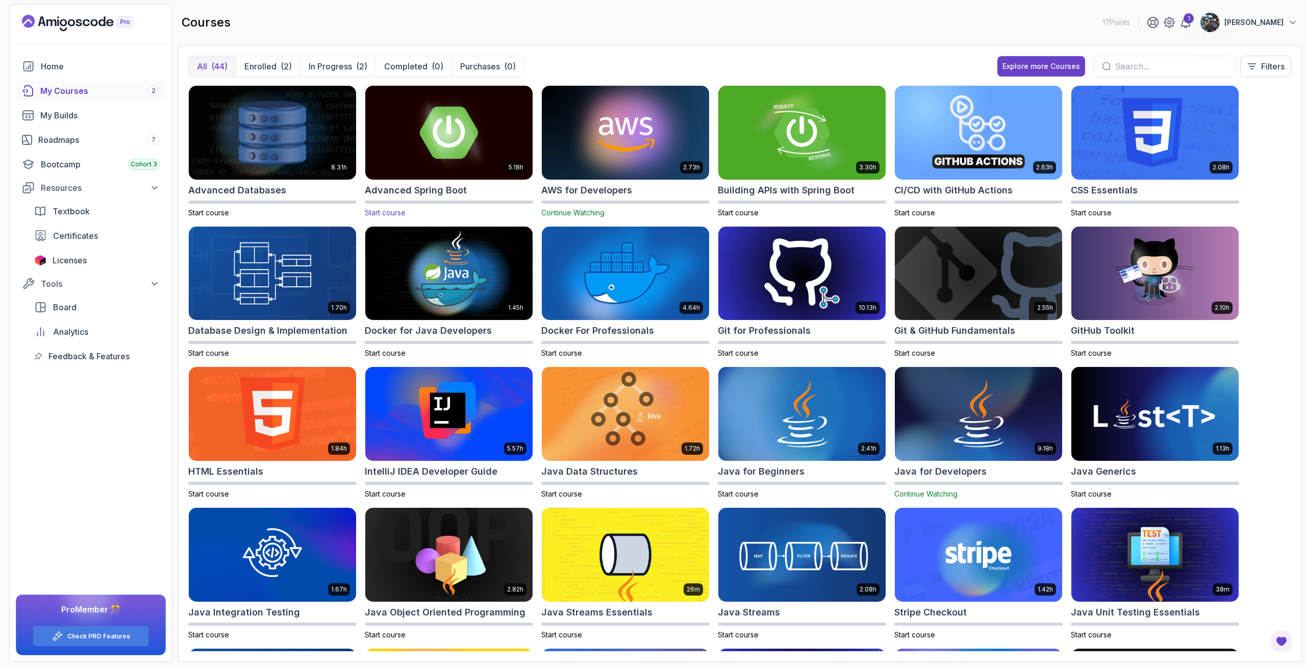
click at [464, 164] on img at bounding box center [449, 132] width 176 height 98
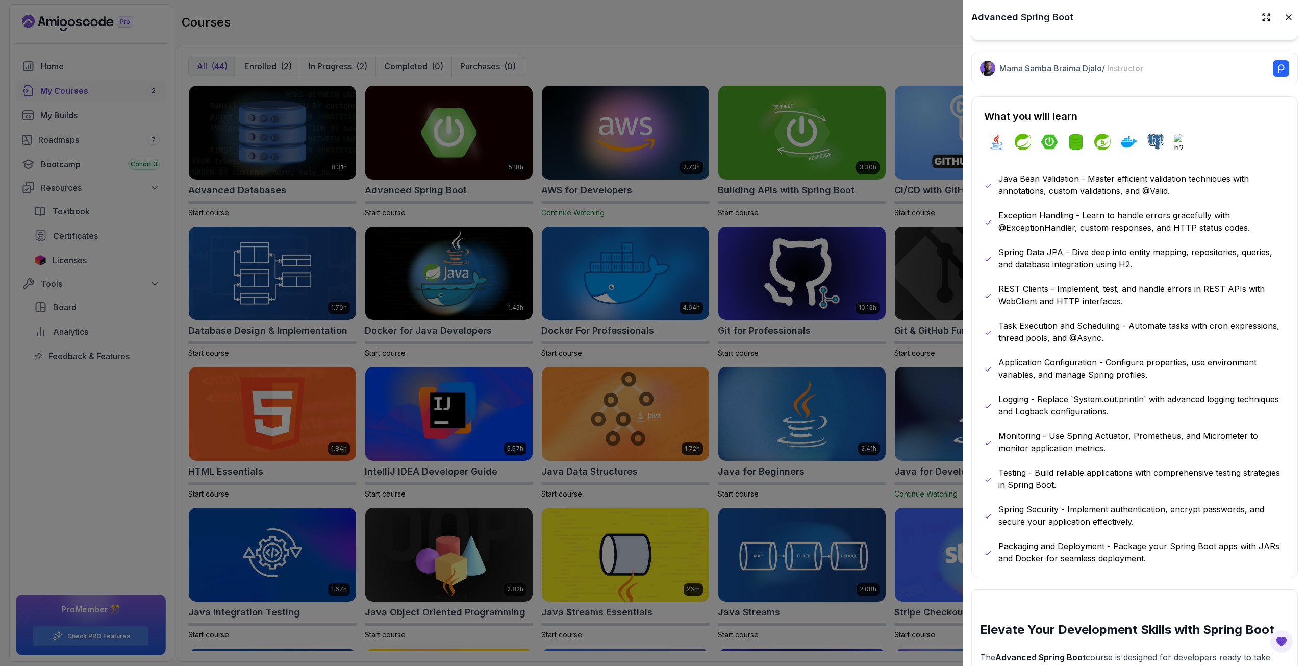
scroll to position [510, 0]
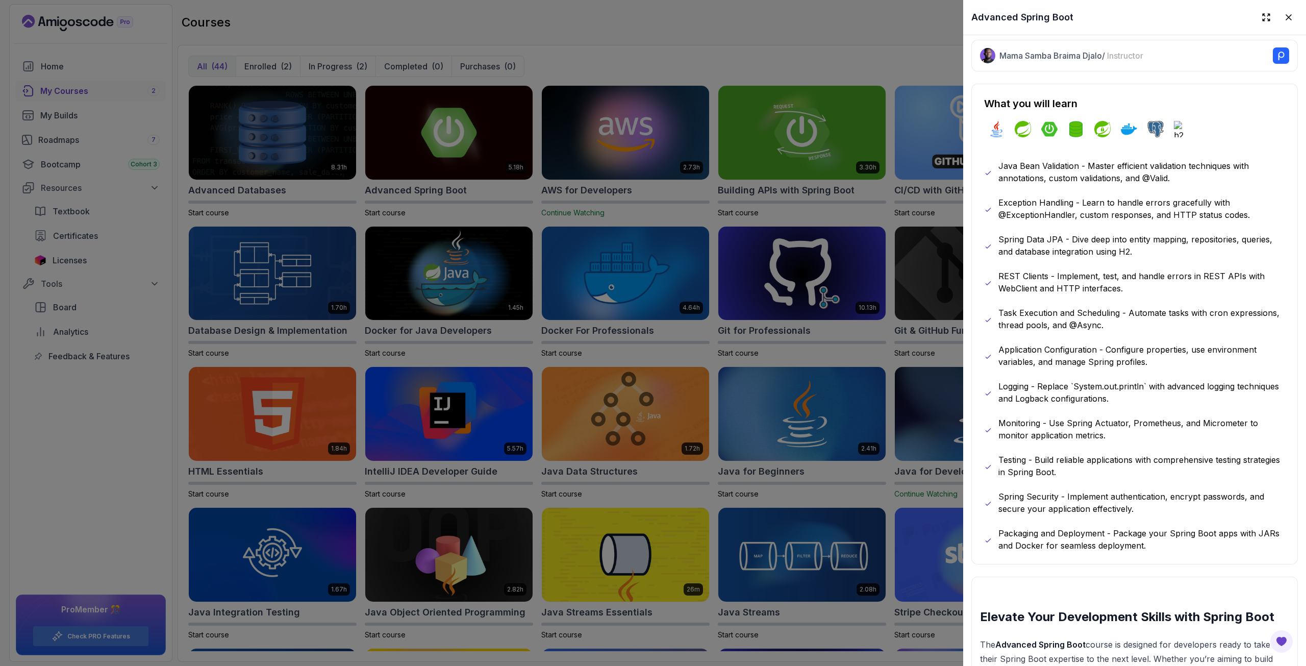
click at [893, 238] on div at bounding box center [653, 333] width 1306 height 666
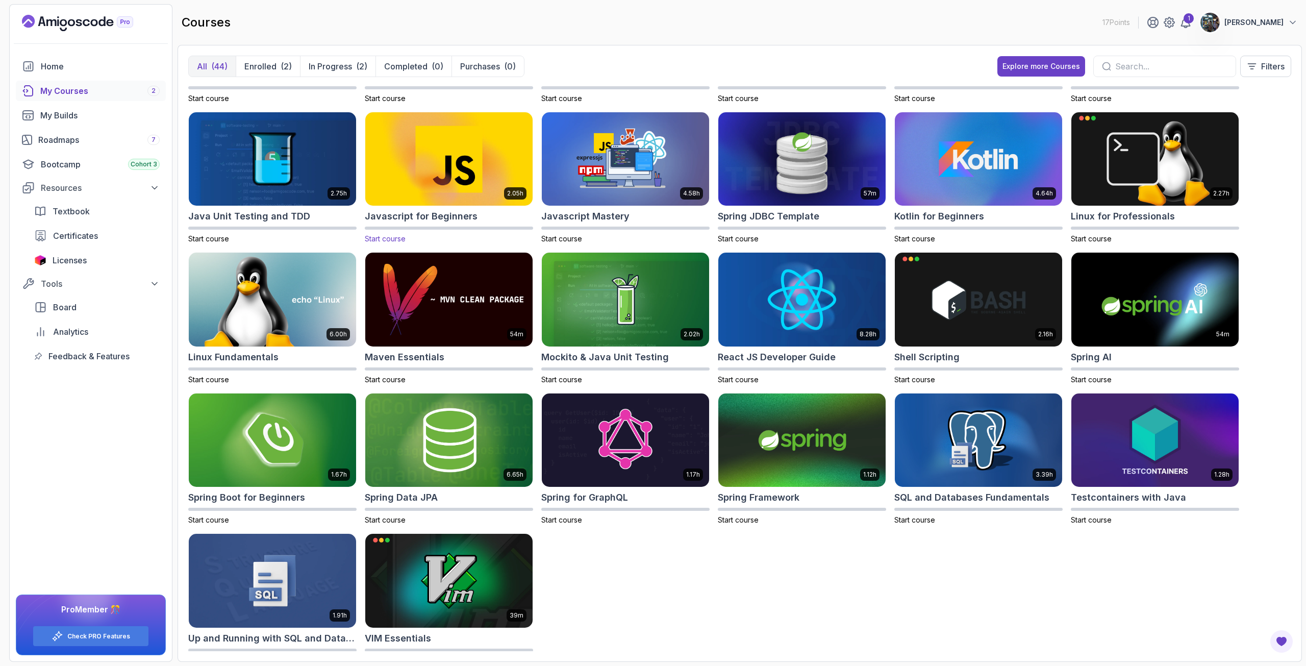
scroll to position [563, 0]
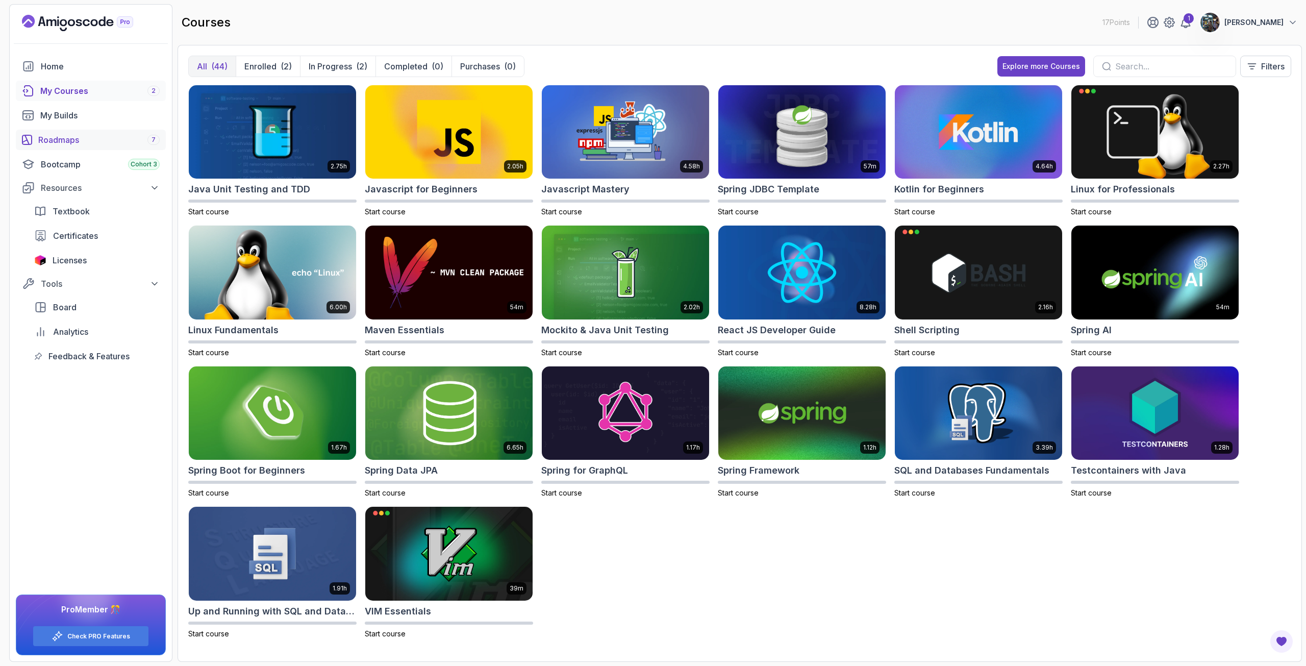
click at [67, 137] on div "Roadmaps 7" at bounding box center [98, 140] width 121 height 12
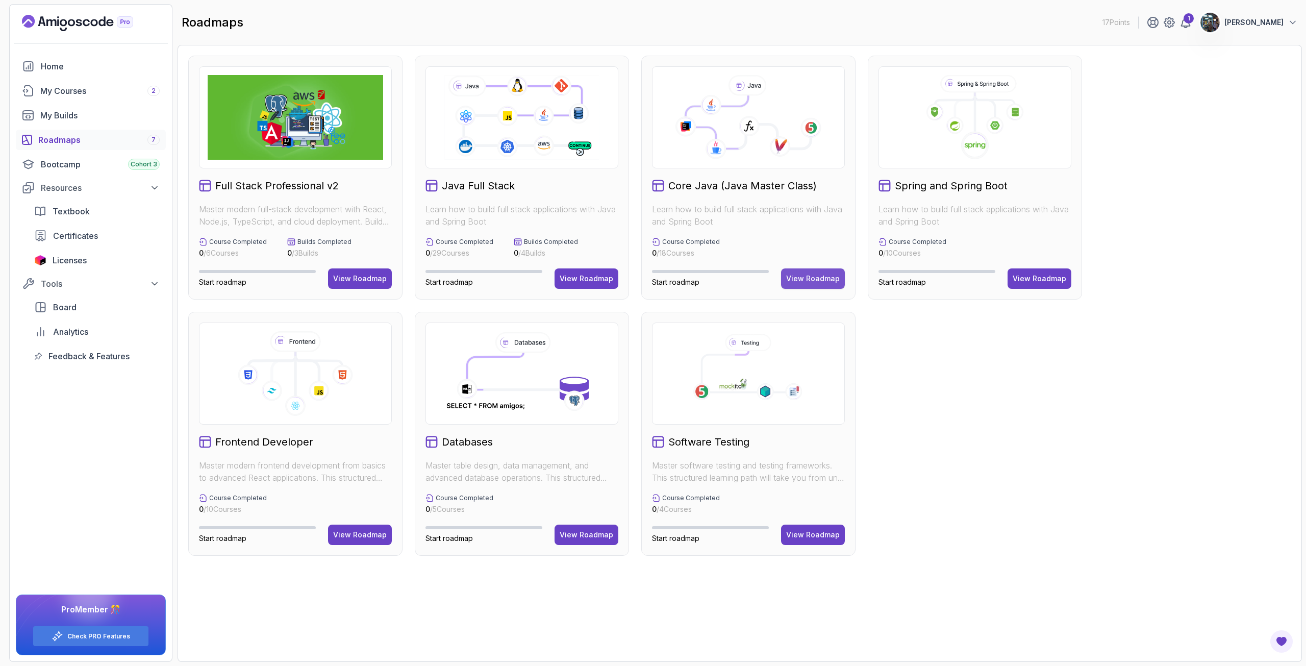
click at [813, 281] on div "View Roadmap" at bounding box center [813, 278] width 54 height 10
click at [337, 269] on button "View Roadmap" at bounding box center [360, 278] width 64 height 20
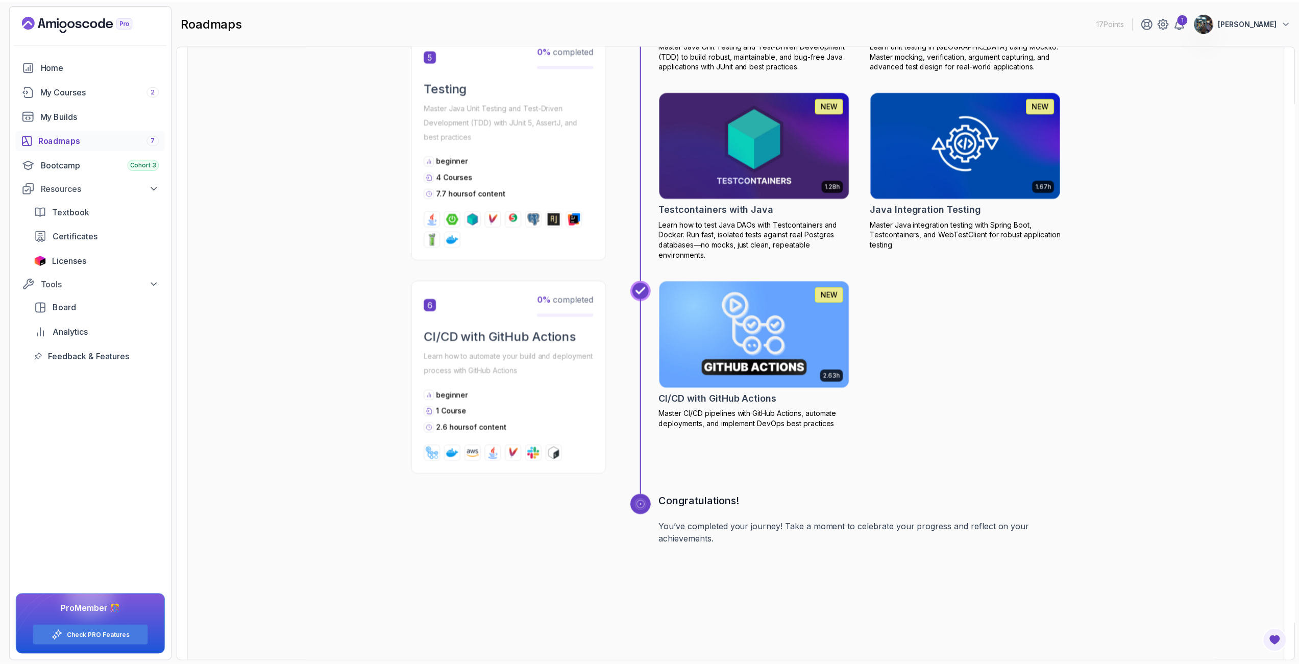
scroll to position [1550, 0]
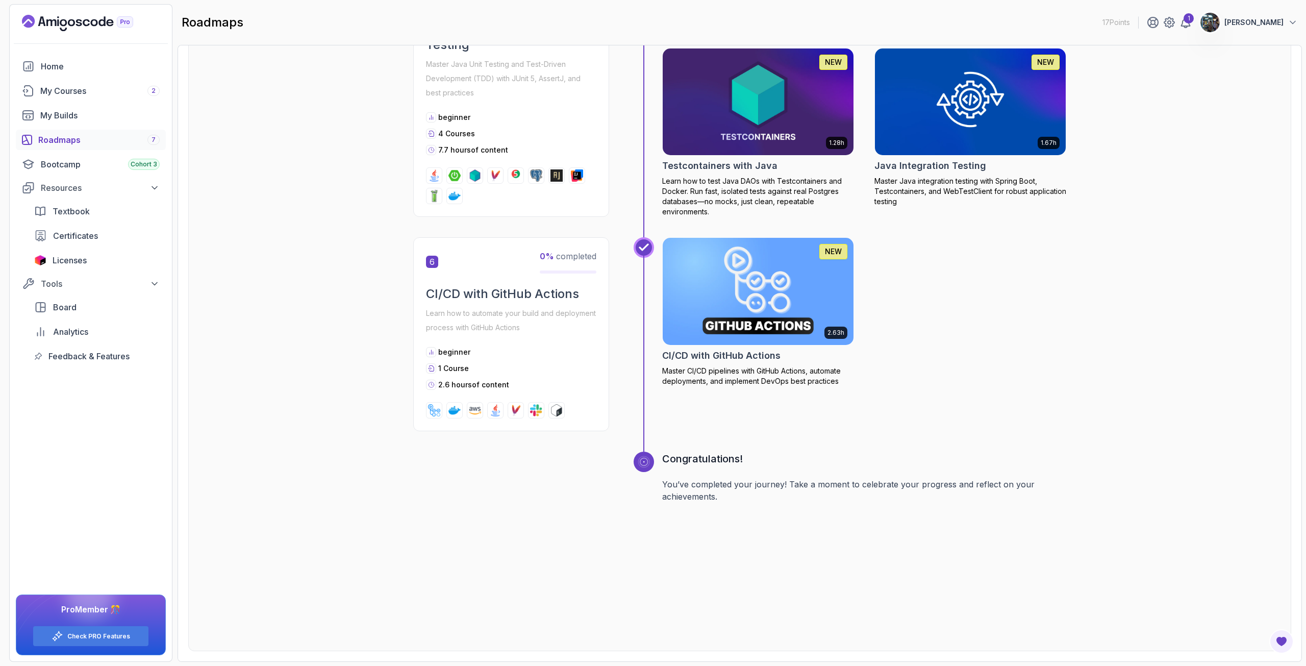
click at [755, 265] on img at bounding box center [758, 291] width 201 height 112
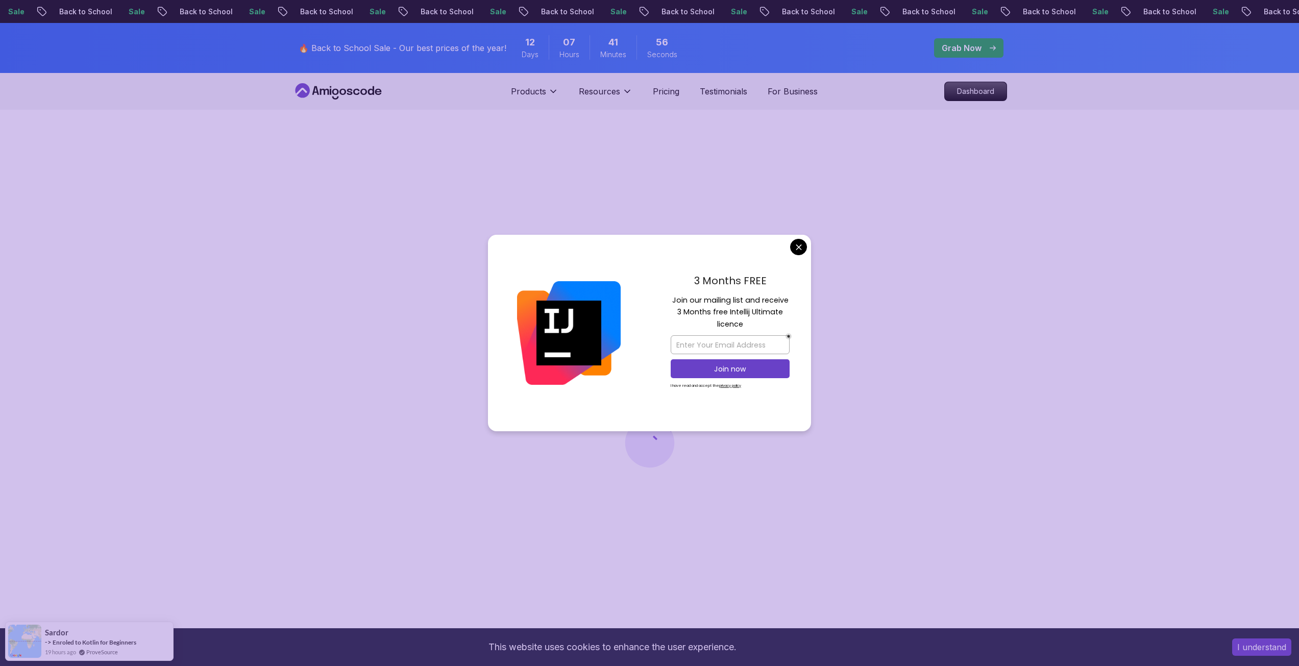
click at [803, 246] on body "Sale Back to School Sale Back to School Sale Back to School Sale Back to School…" at bounding box center [649, 636] width 1299 height 1273
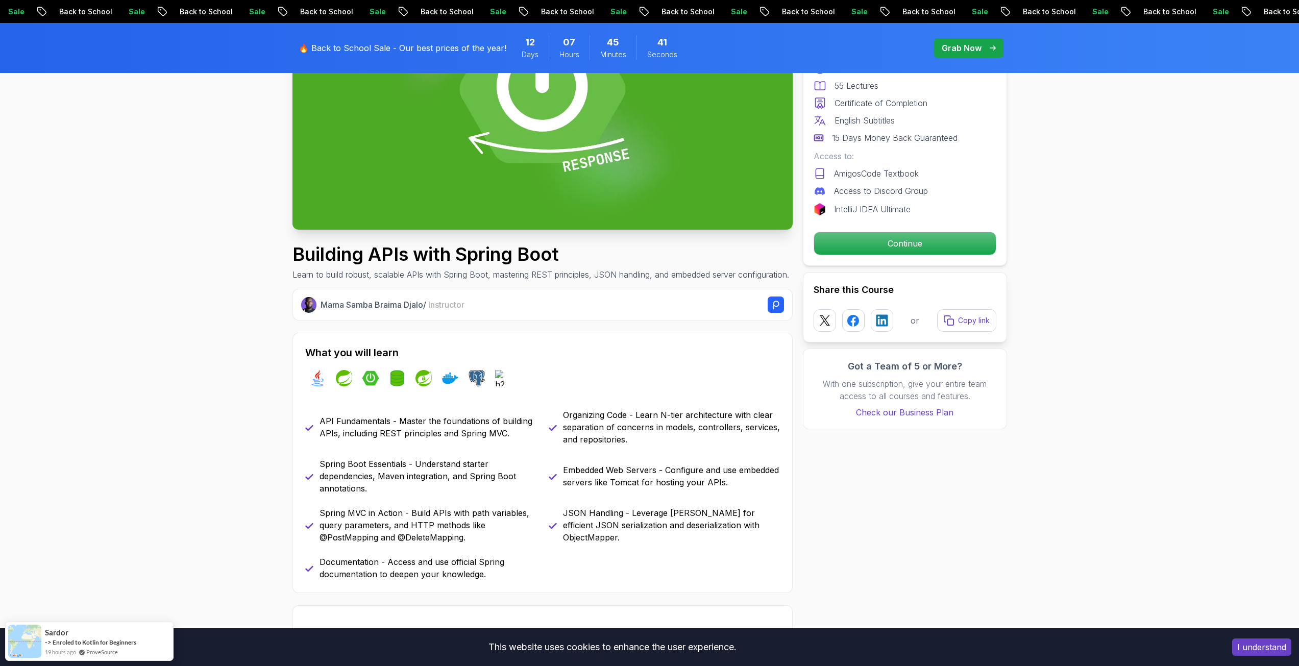
scroll to position [204, 0]
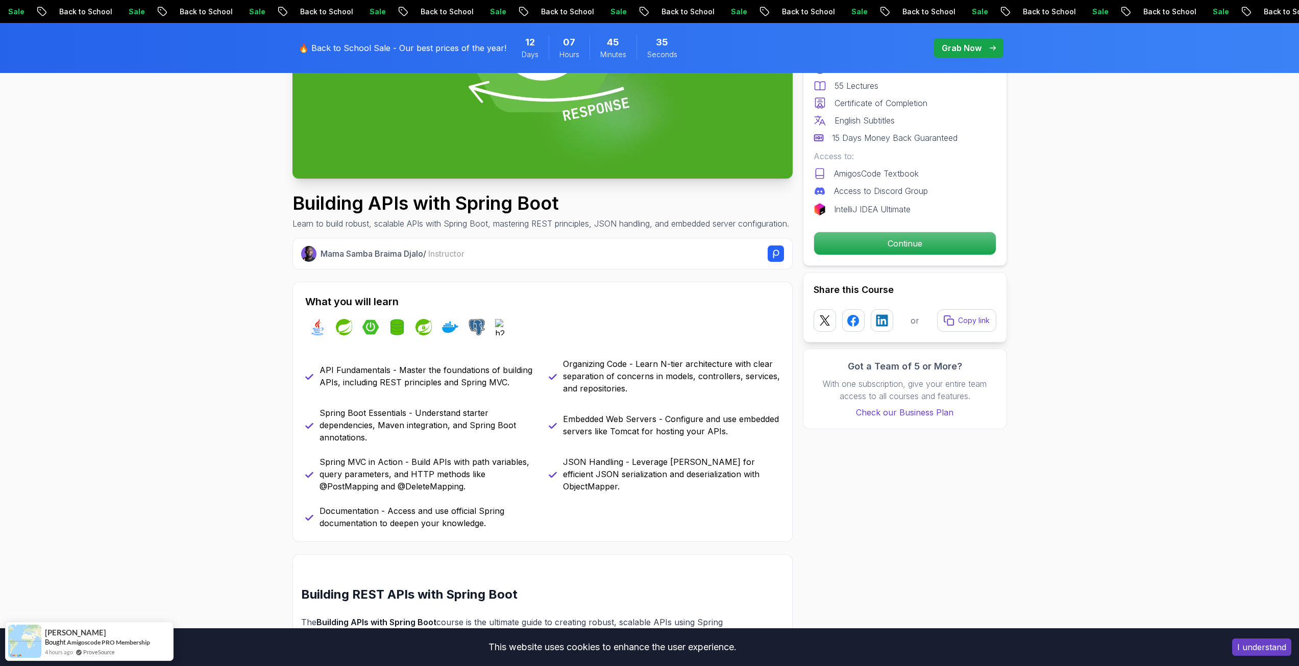
scroll to position [255, 0]
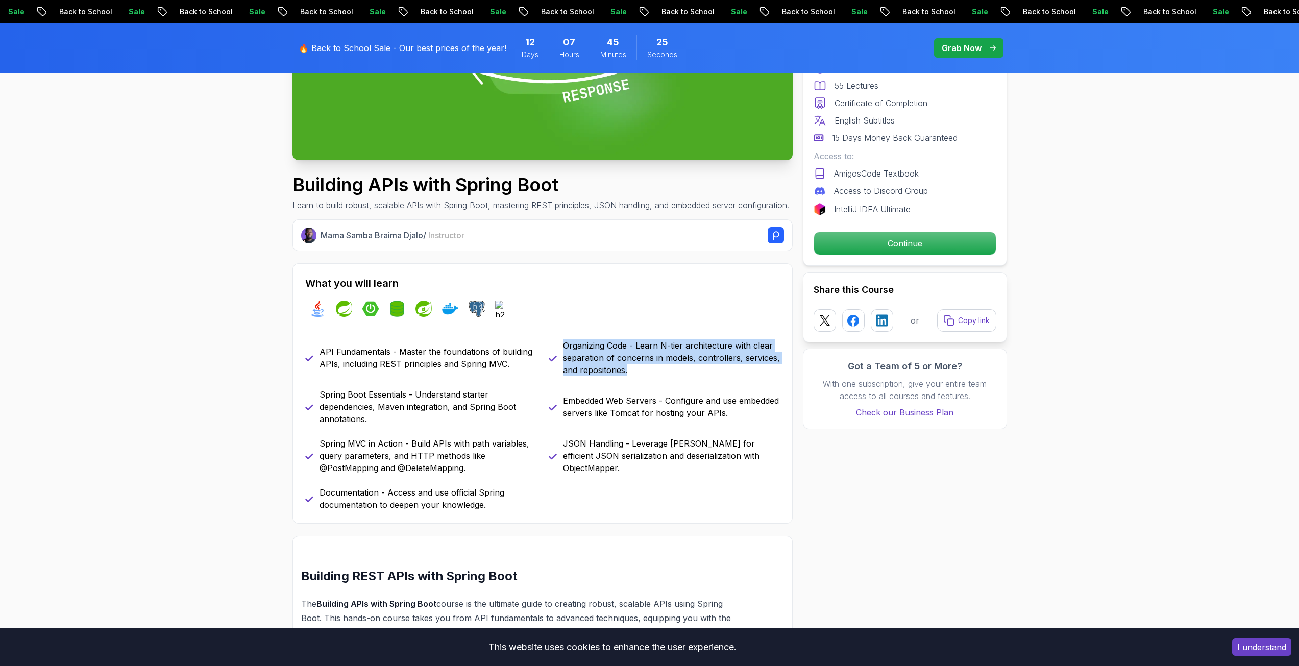
drag, startPoint x: 563, startPoint y: 354, endPoint x: 658, endPoint y: 380, distance: 97.9
click at [658, 376] on p "Organizing Code - Learn N-tier architecture with clear separation of concerns i…" at bounding box center [671, 357] width 217 height 37
copy p "Organizing Code - Learn N-tier architecture with clear separation of concerns i…"
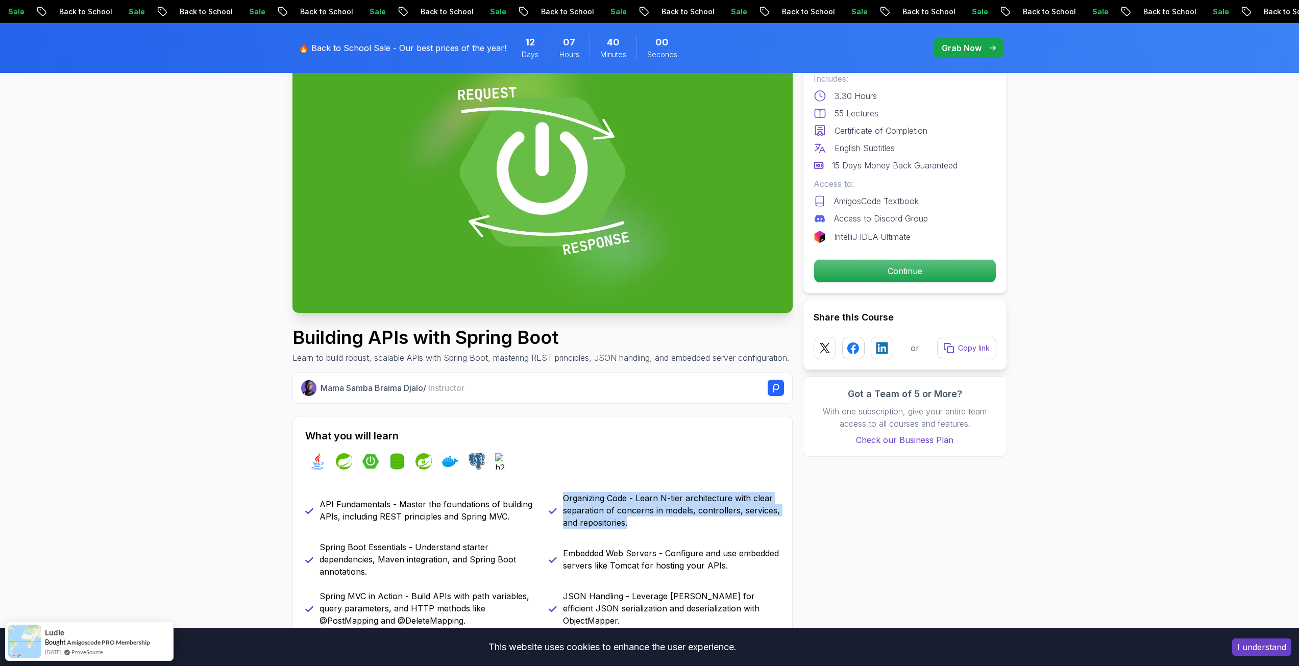
scroll to position [153, 0]
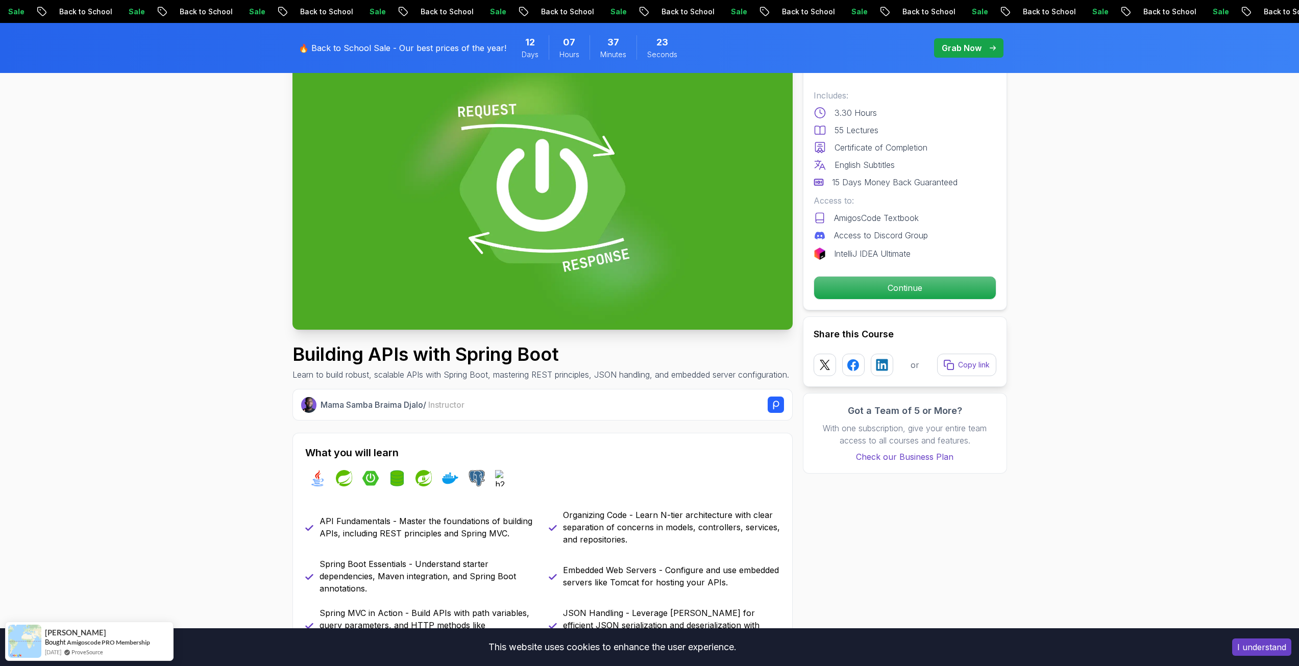
scroll to position [0, 0]
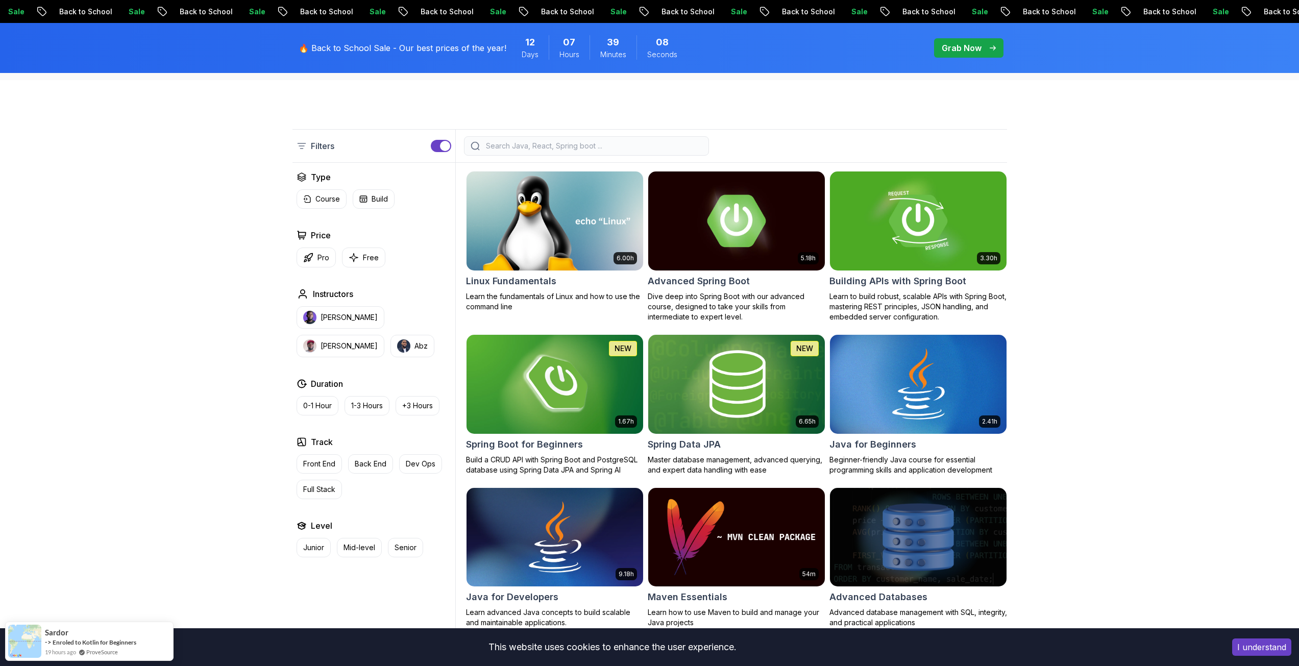
scroll to position [255, 0]
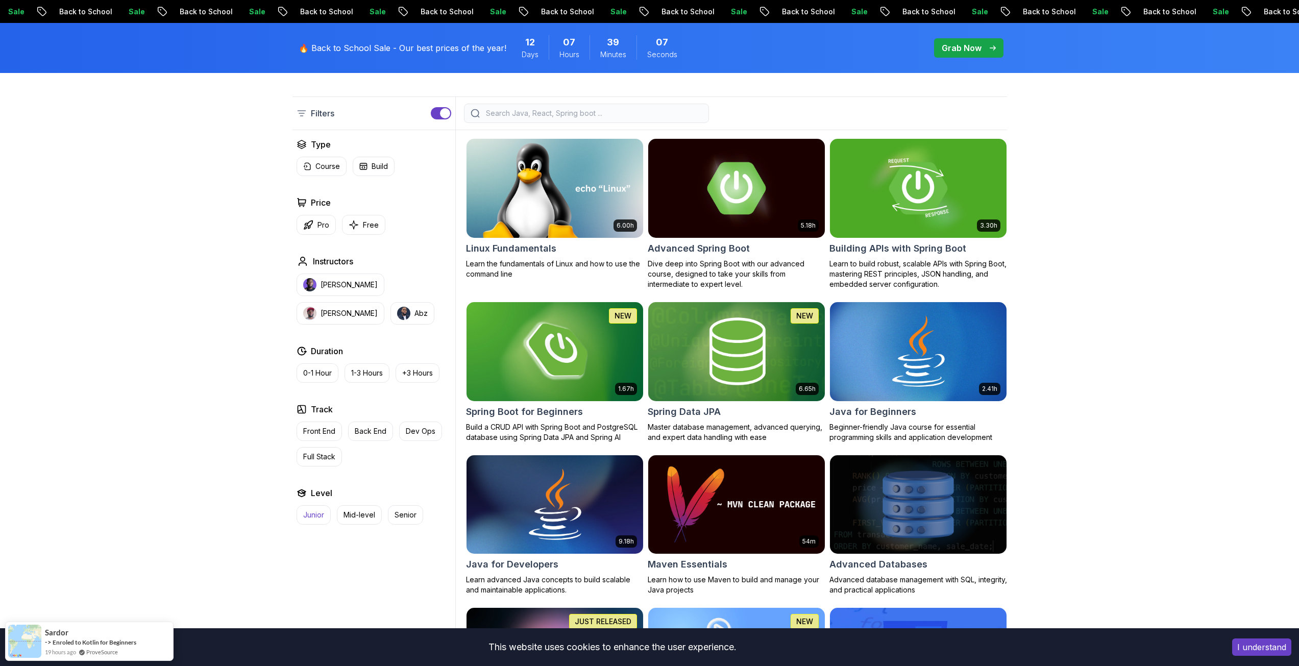
click at [302, 515] on button "Junior" at bounding box center [313, 514] width 34 height 19
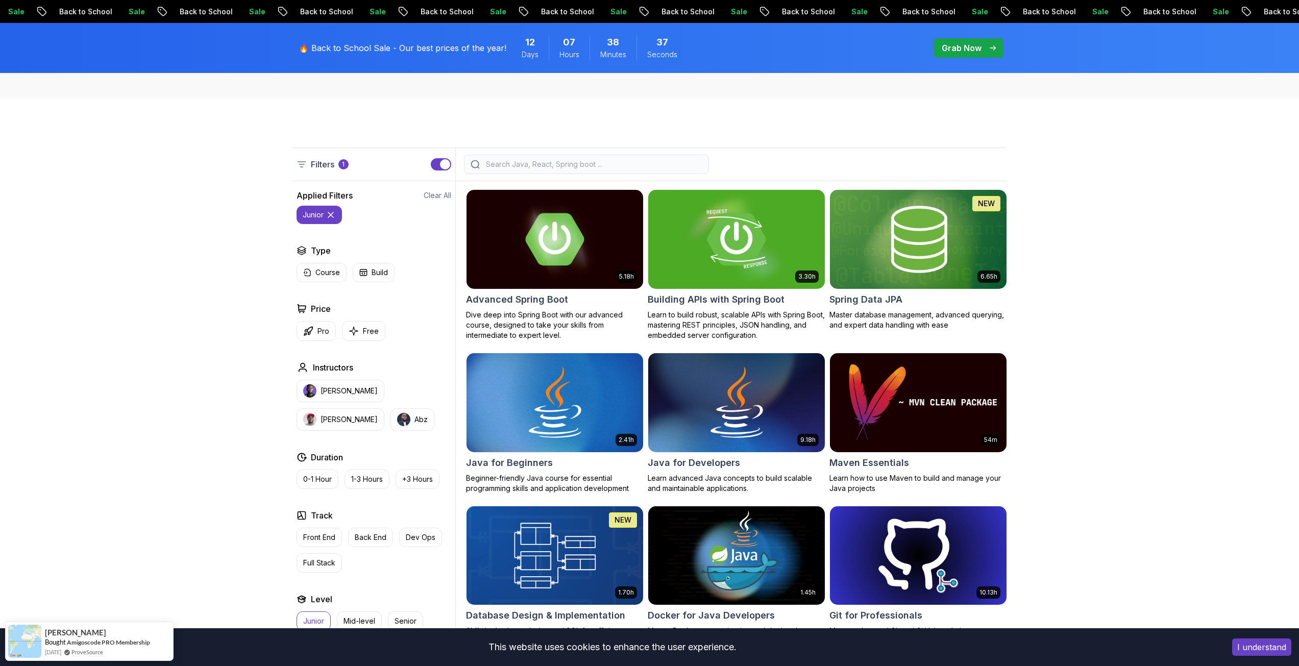
scroll to position [255, 0]
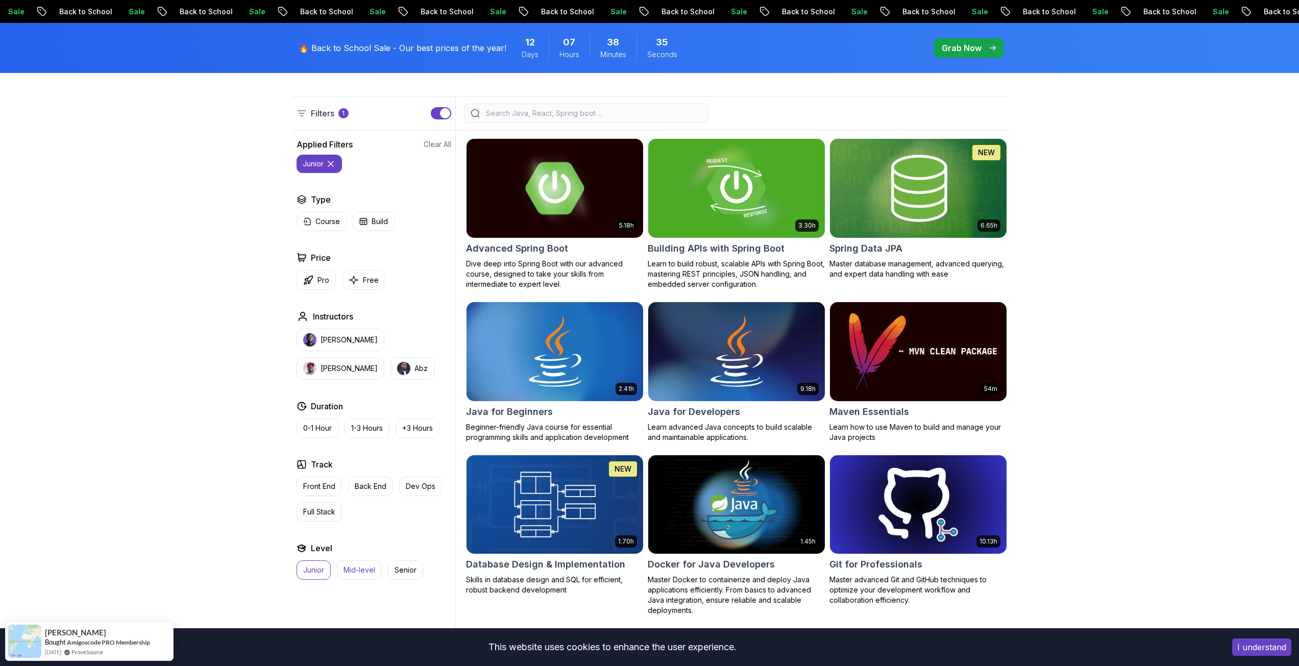
click at [351, 571] on p "Mid-level" at bounding box center [359, 570] width 32 height 10
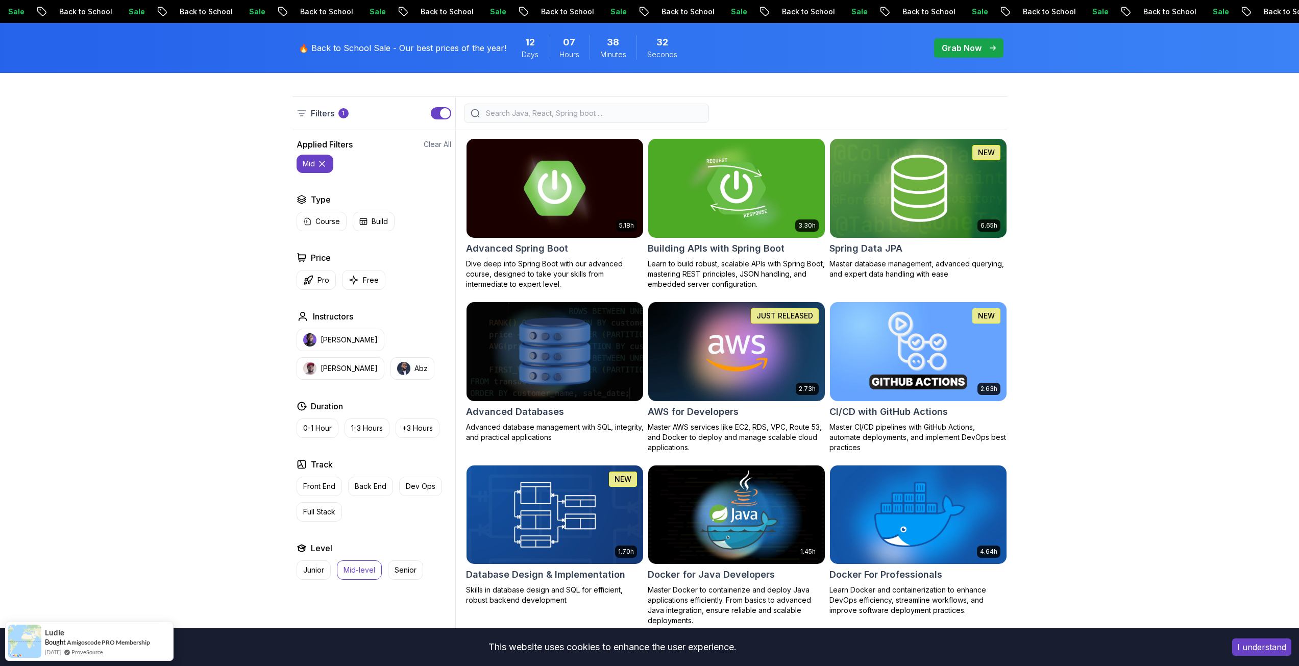
click at [530, 212] on img at bounding box center [554, 188] width 185 height 104
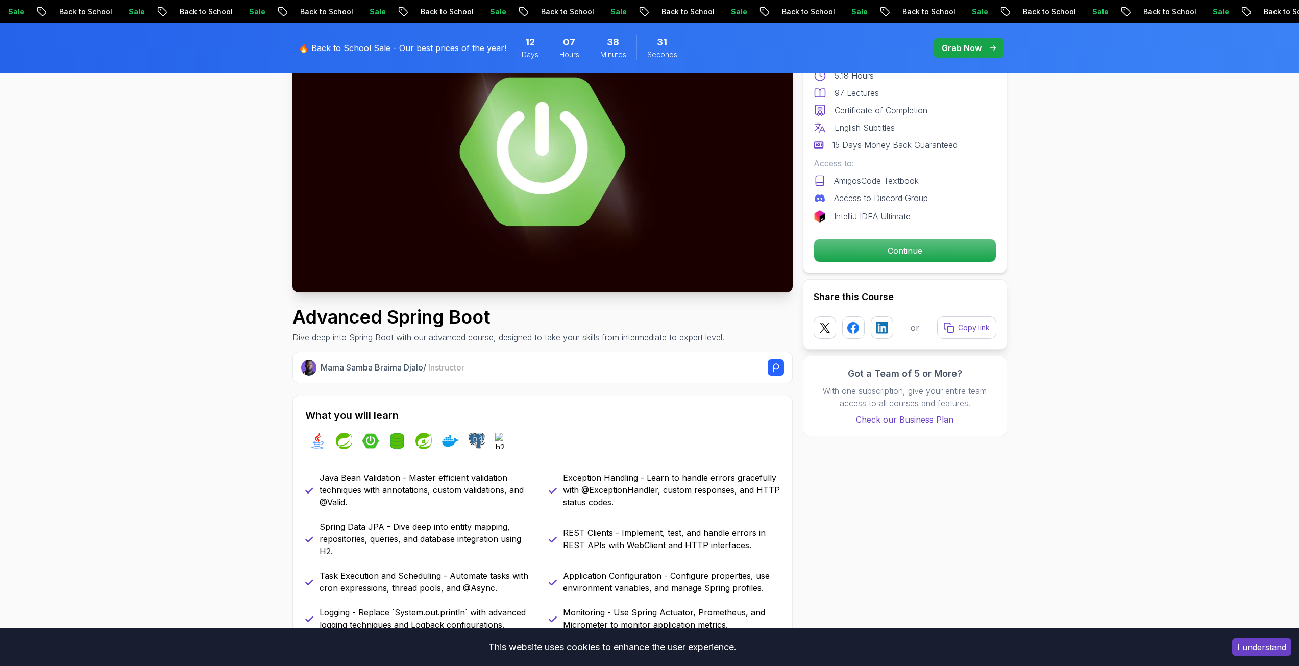
scroll to position [306, 0]
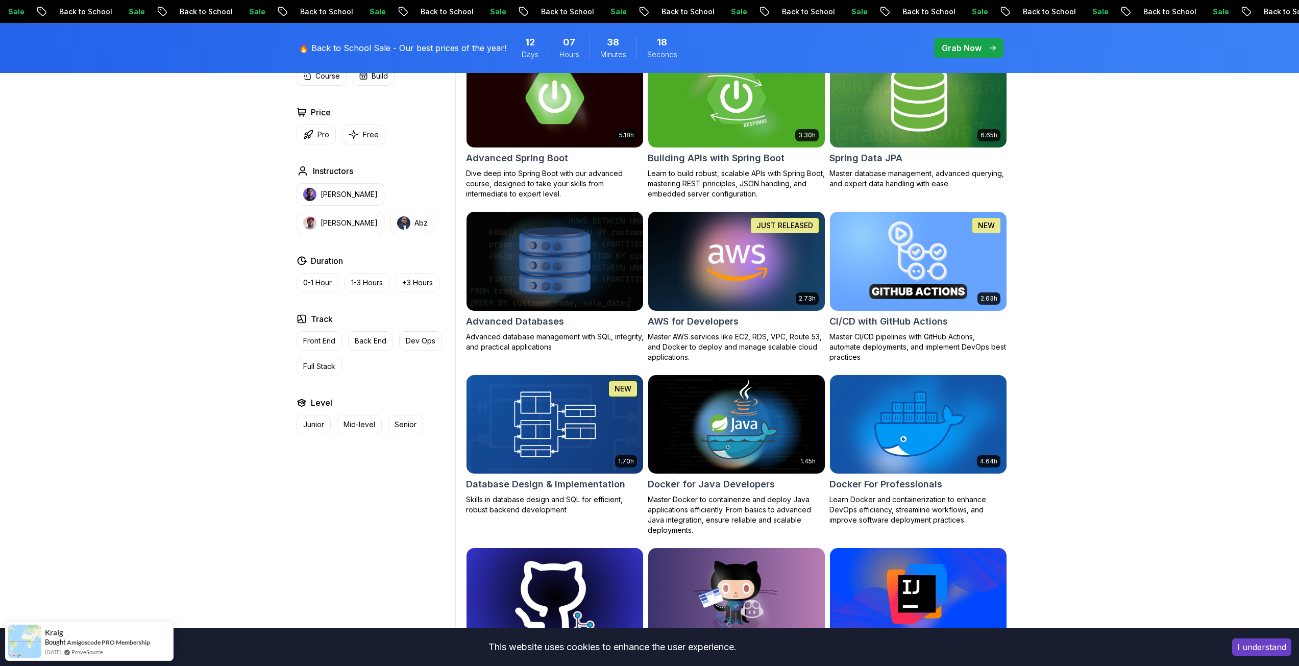
scroll to position [357, 0]
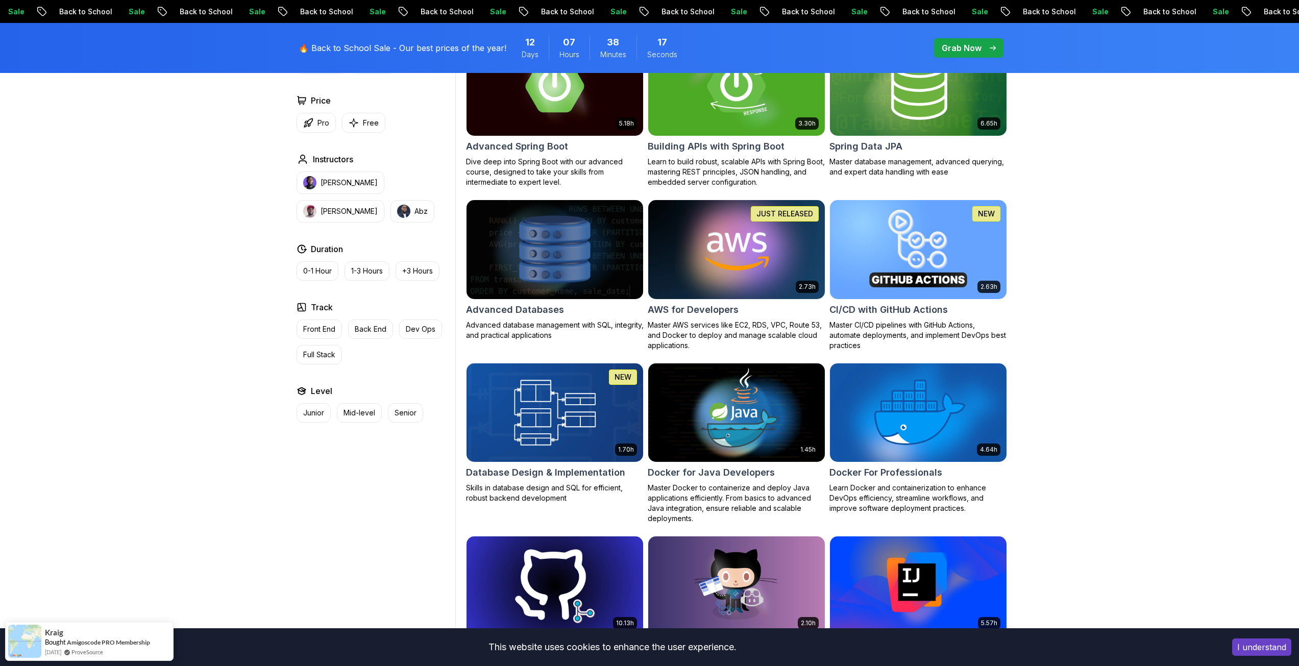
click at [706, 256] on img at bounding box center [735, 249] width 185 height 104
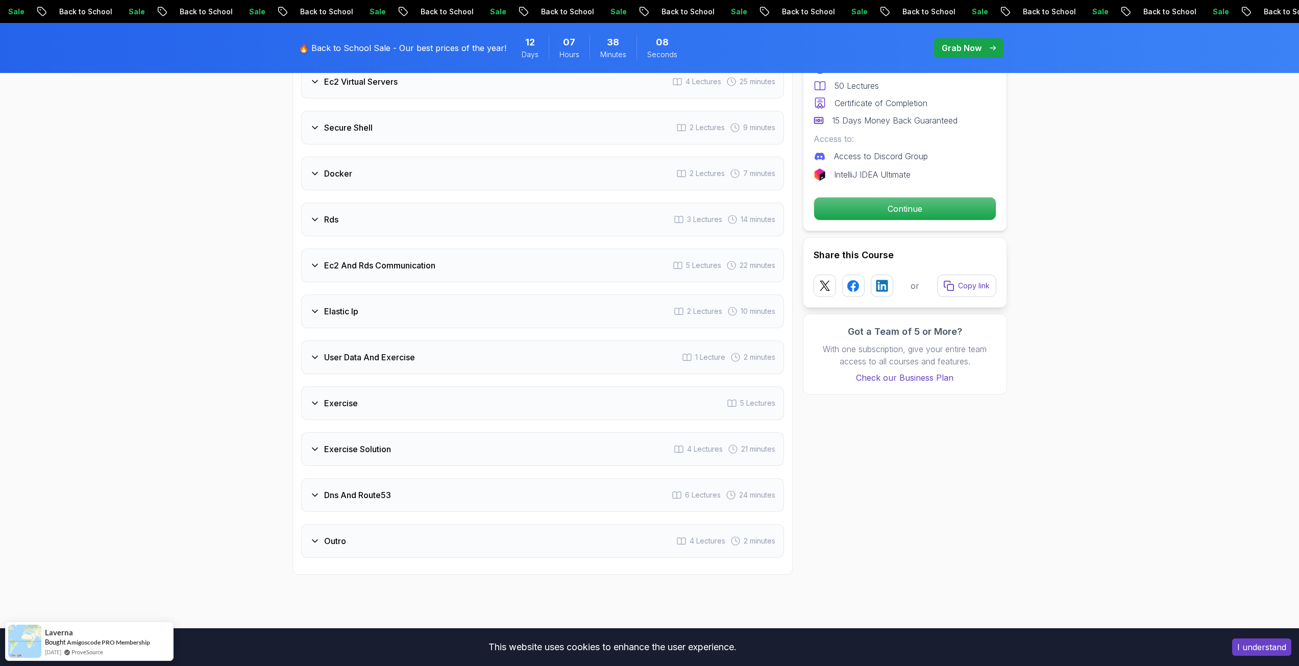
scroll to position [1531, 0]
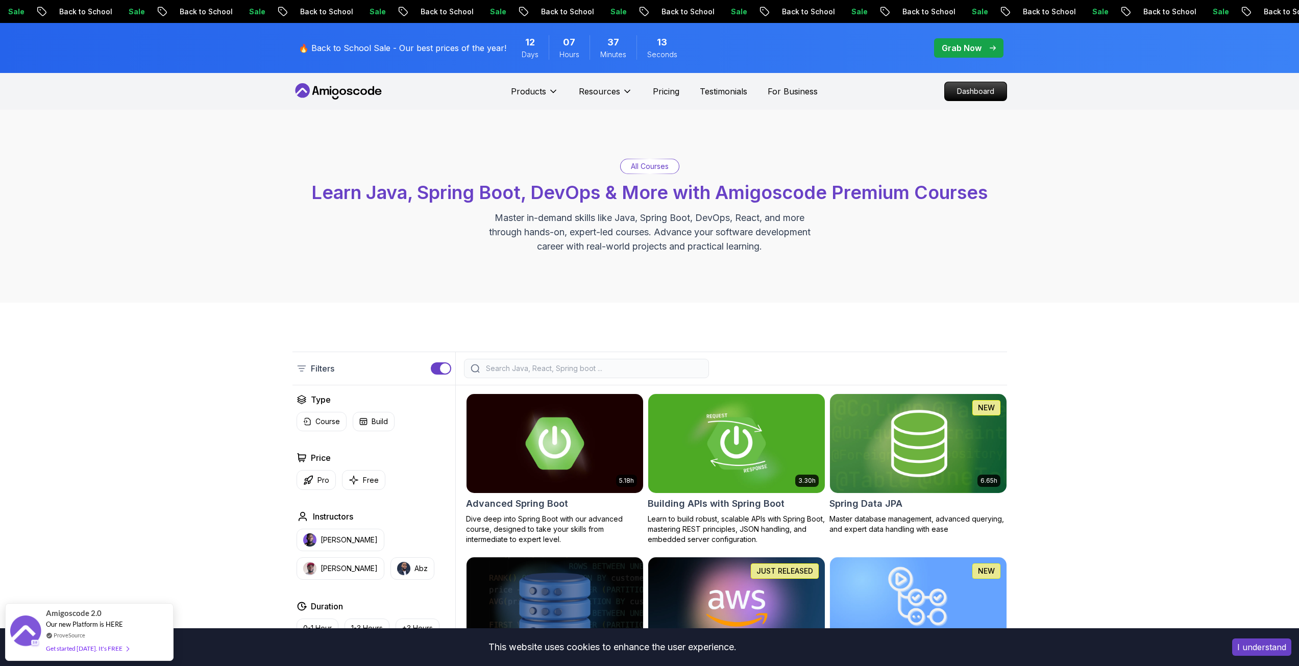
scroll to position [153, 0]
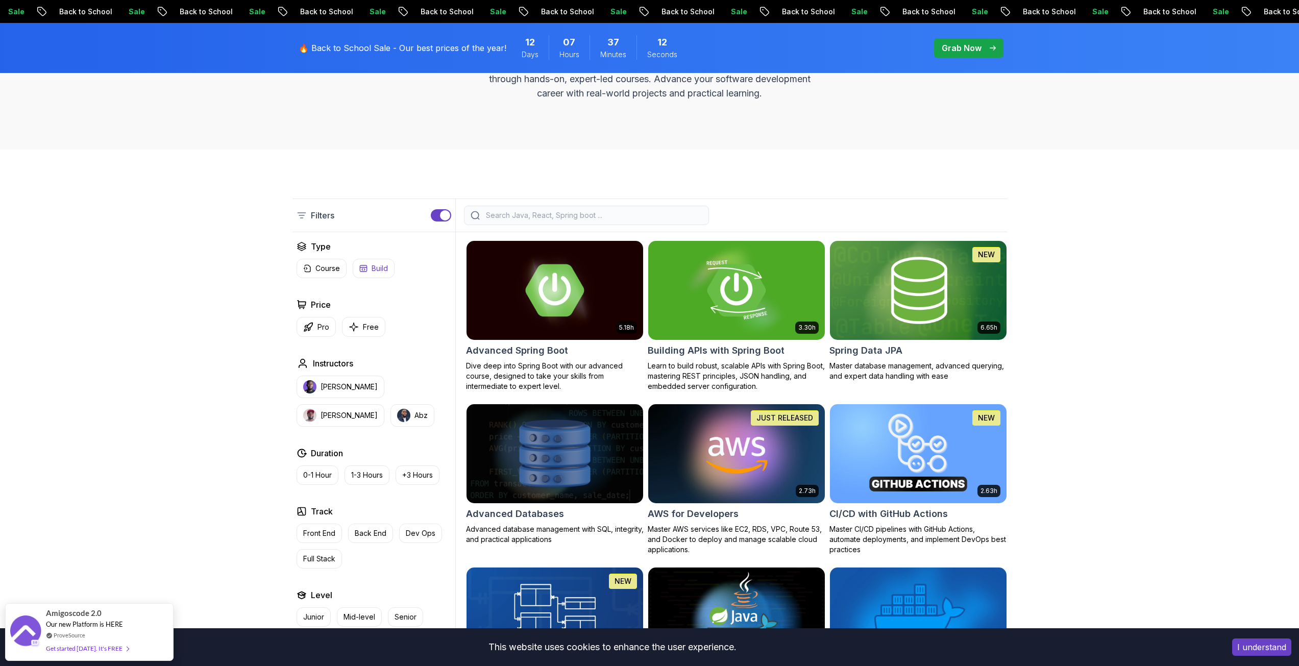
click at [366, 267] on icon "button" at bounding box center [363, 268] width 8 height 8
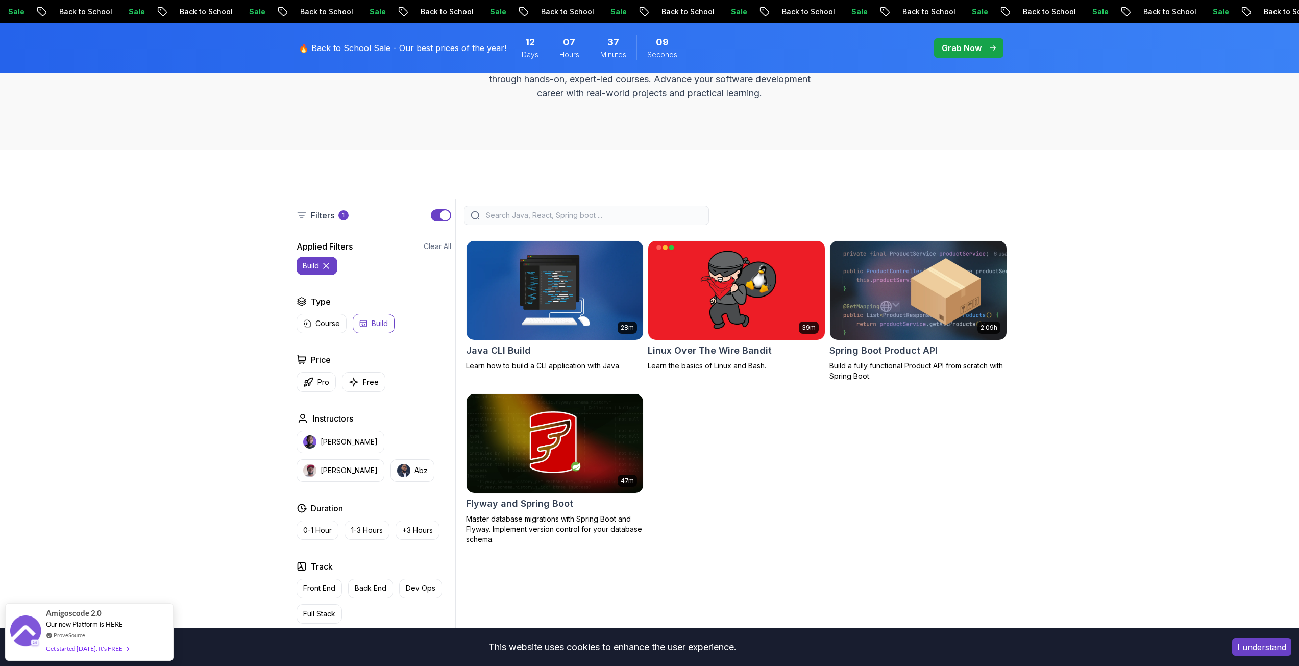
click at [576, 301] on img at bounding box center [554, 290] width 185 height 104
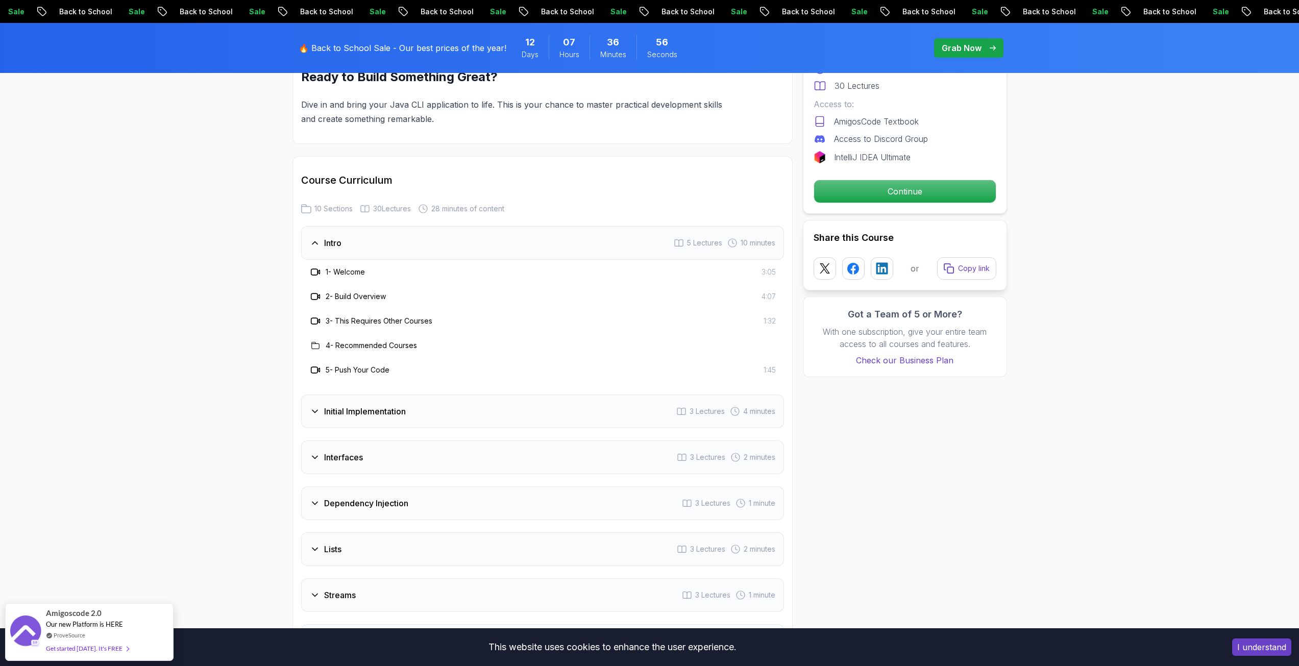
scroll to position [1225, 0]
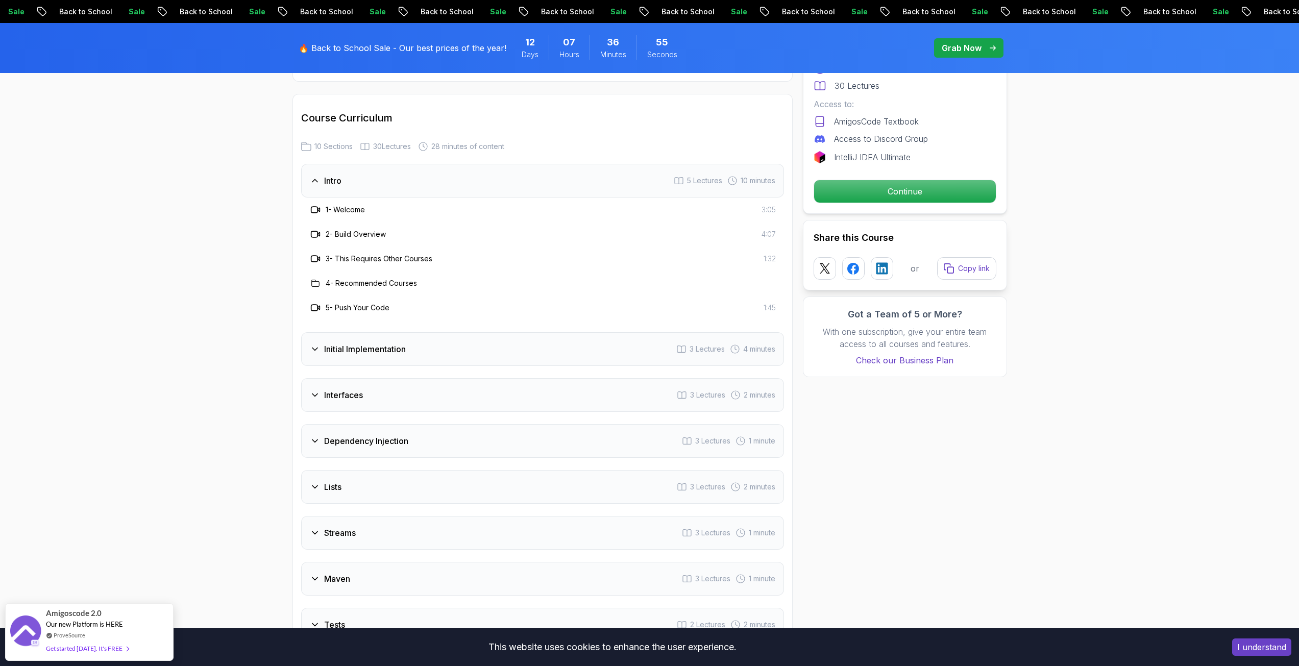
click at [372, 355] on h3 "Initial Implementation" at bounding box center [365, 349] width 82 height 12
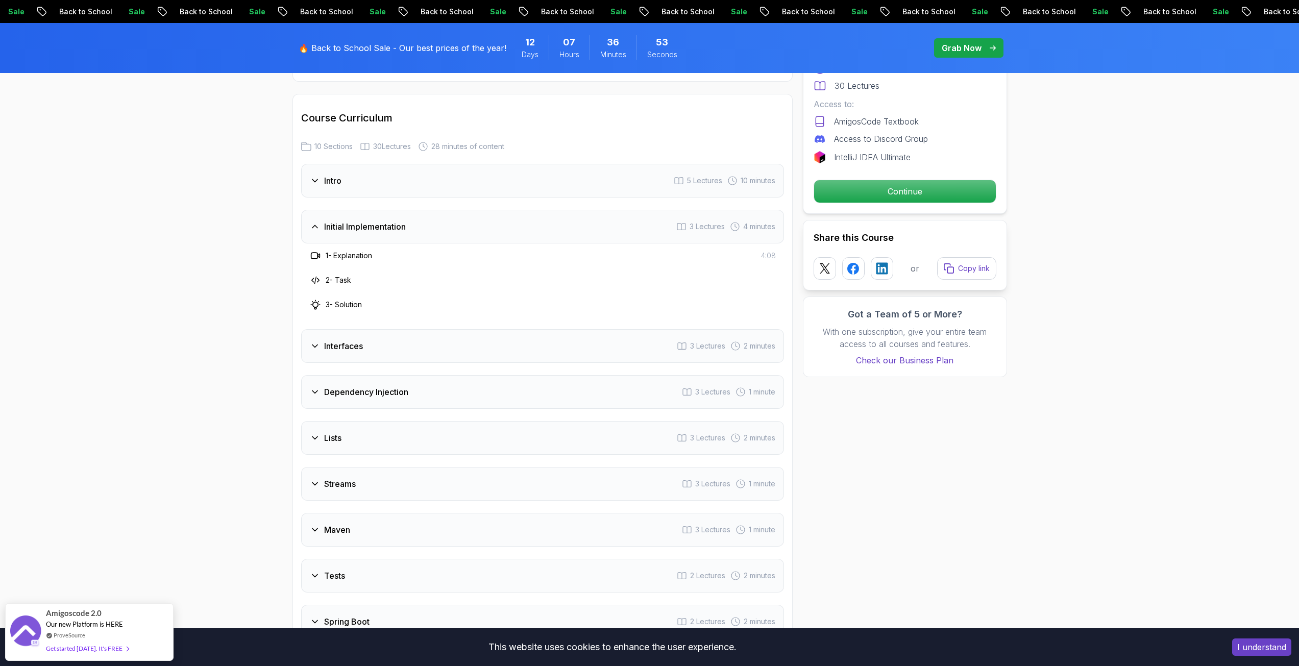
scroll to position [1276, 0]
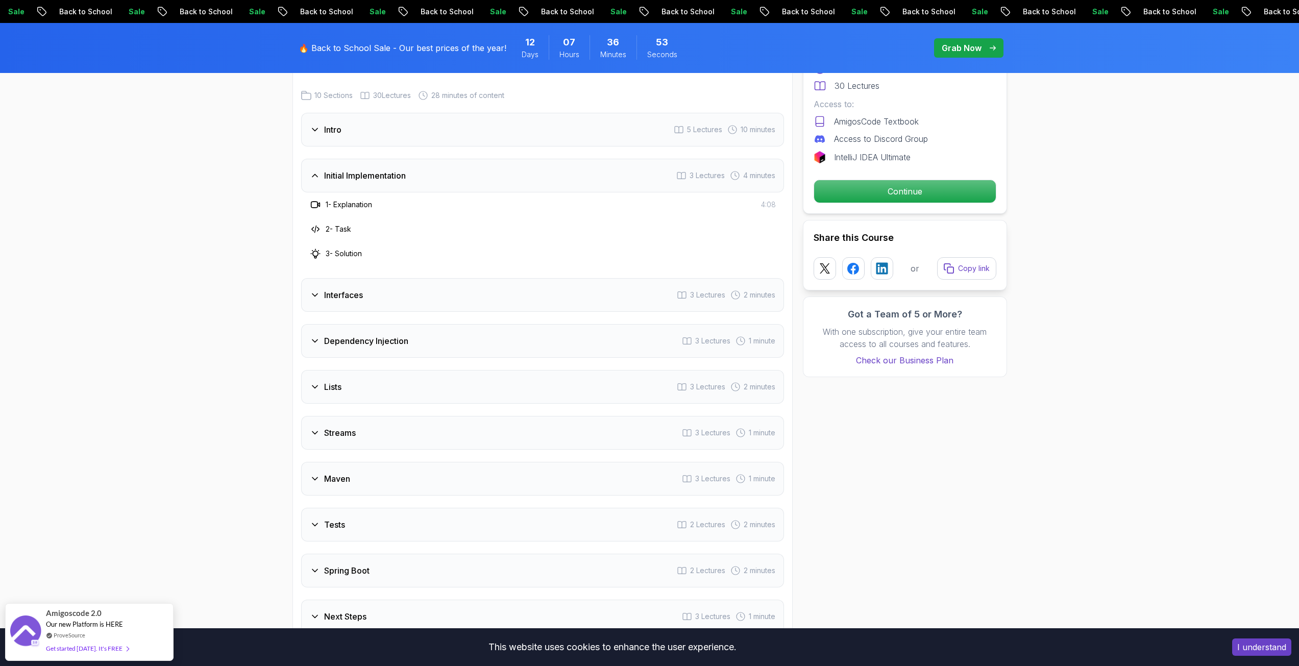
click at [371, 344] on h3 "Dependency Injection" at bounding box center [366, 341] width 84 height 12
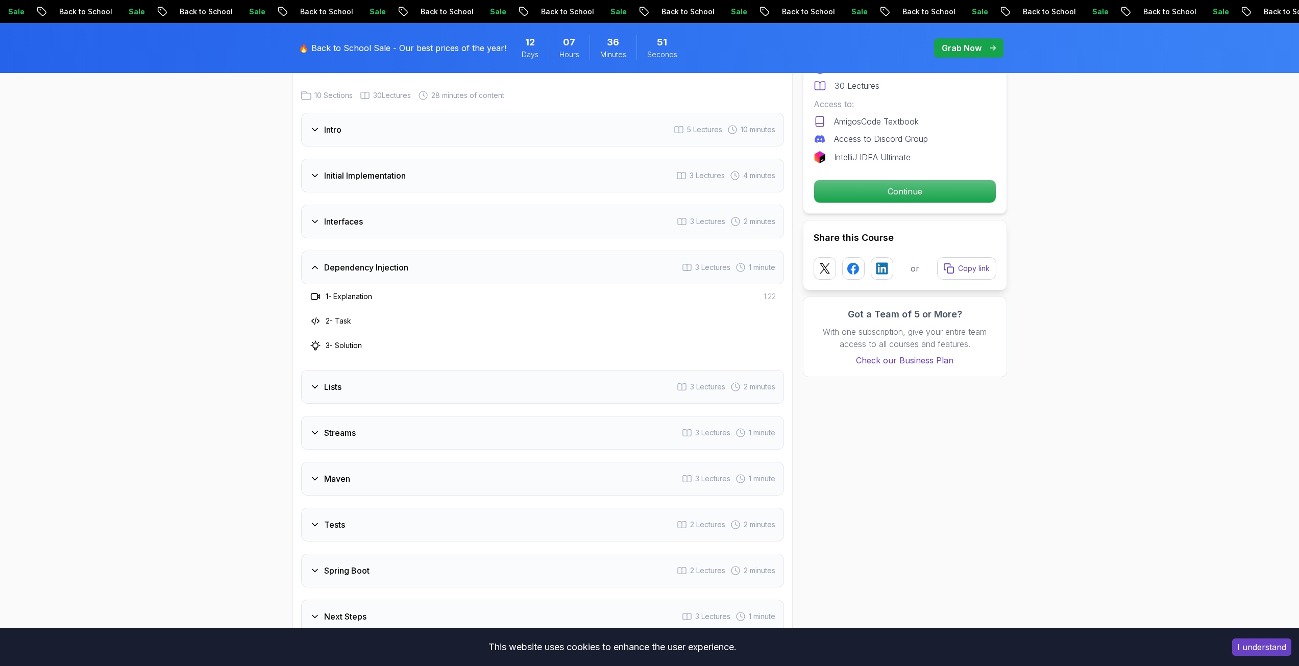
click at [352, 379] on div "Lists 3 Lectures 2 minutes" at bounding box center [542, 387] width 483 height 34
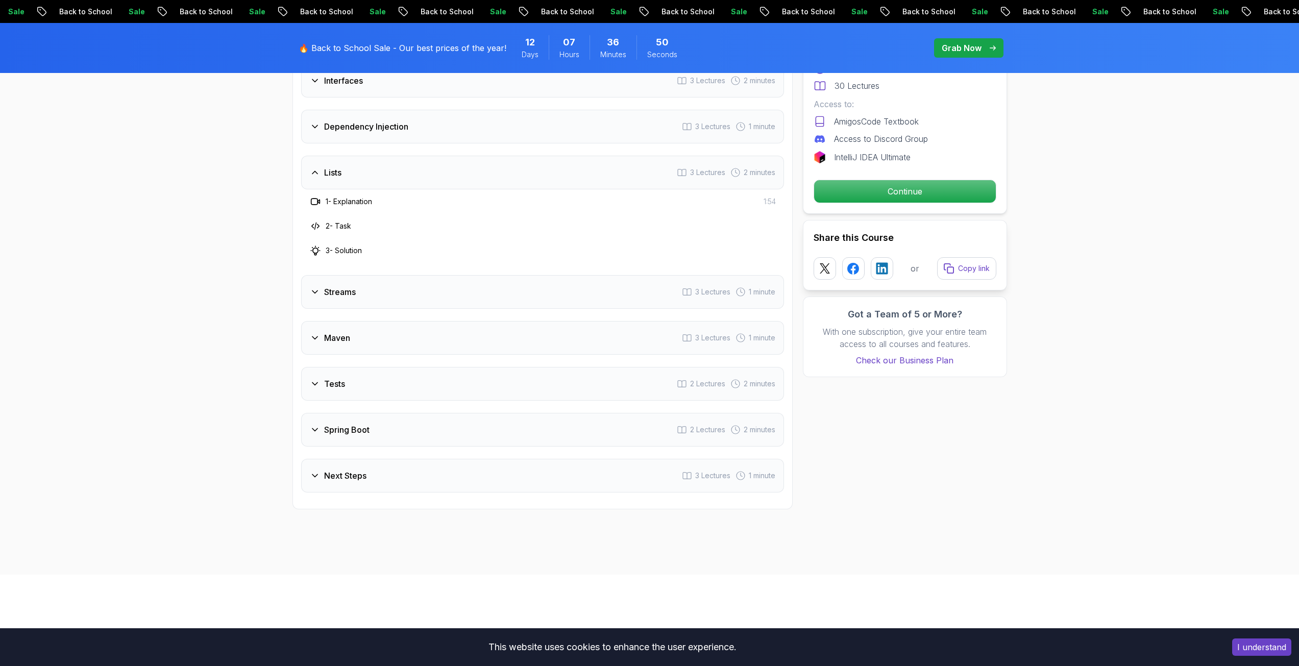
scroll to position [1429, 0]
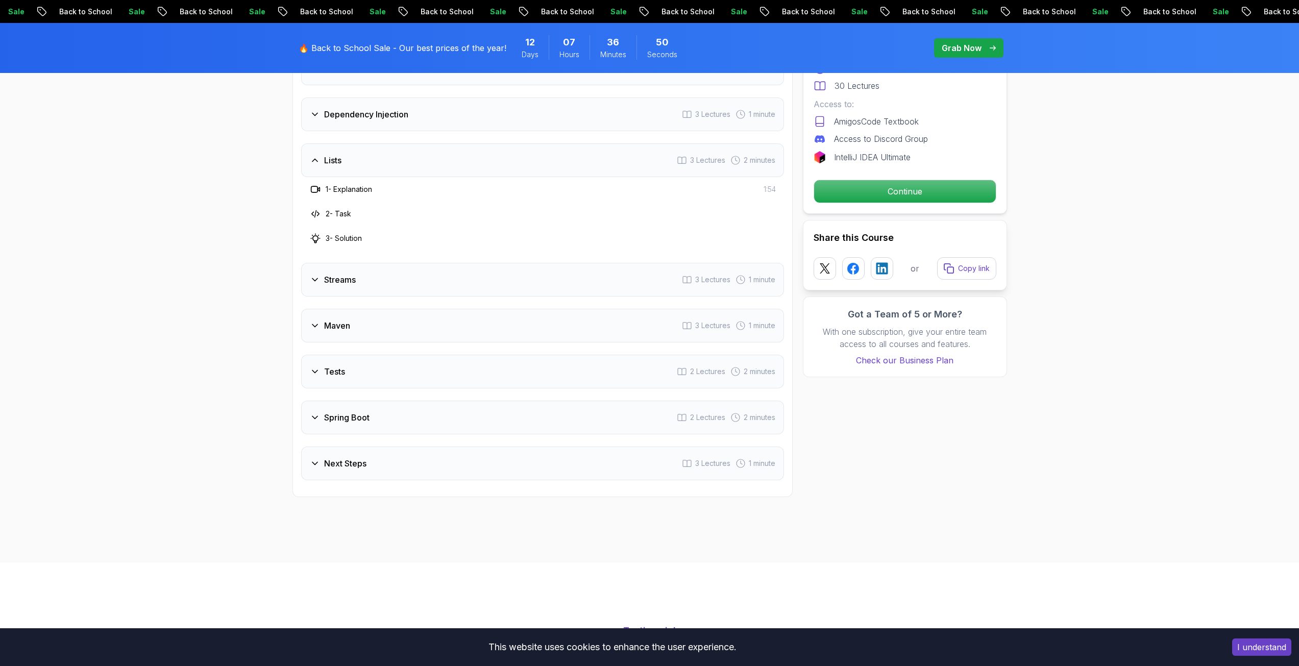
click at [316, 365] on div "Tests" at bounding box center [327, 371] width 35 height 12
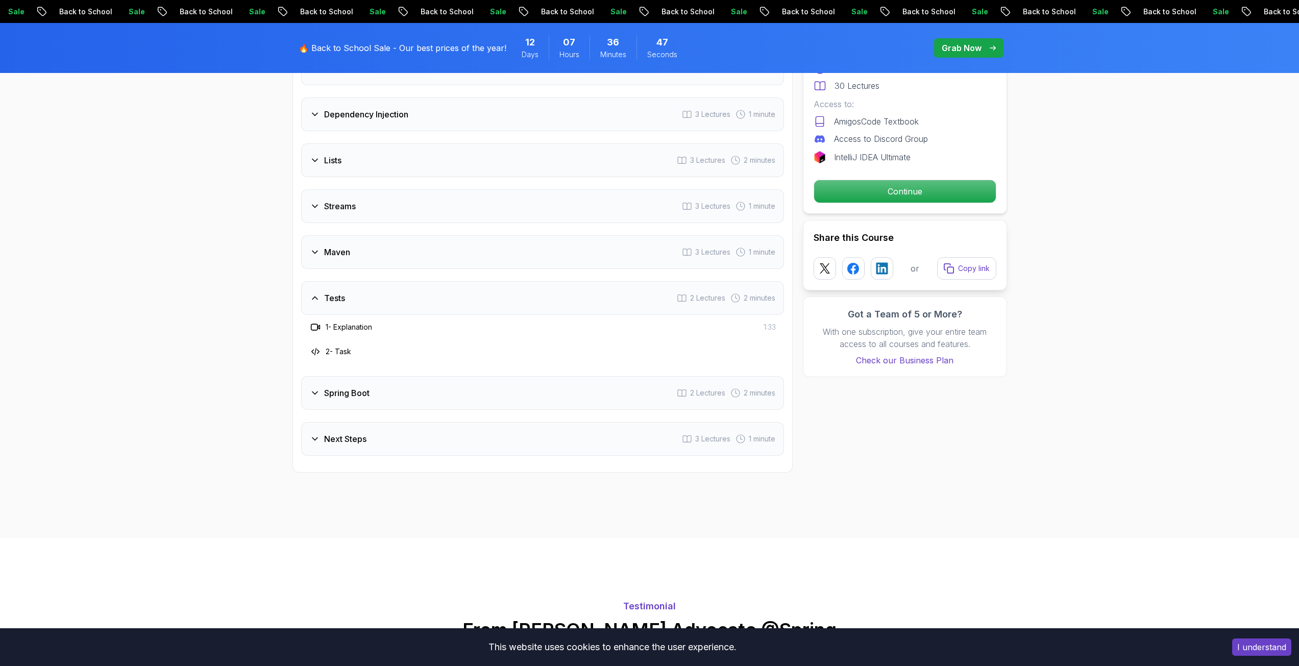
click at [321, 393] on div "Spring Boot" at bounding box center [340, 393] width 60 height 12
click at [357, 447] on div "Next Steps 3 Lectures 1 minute" at bounding box center [542, 439] width 483 height 34
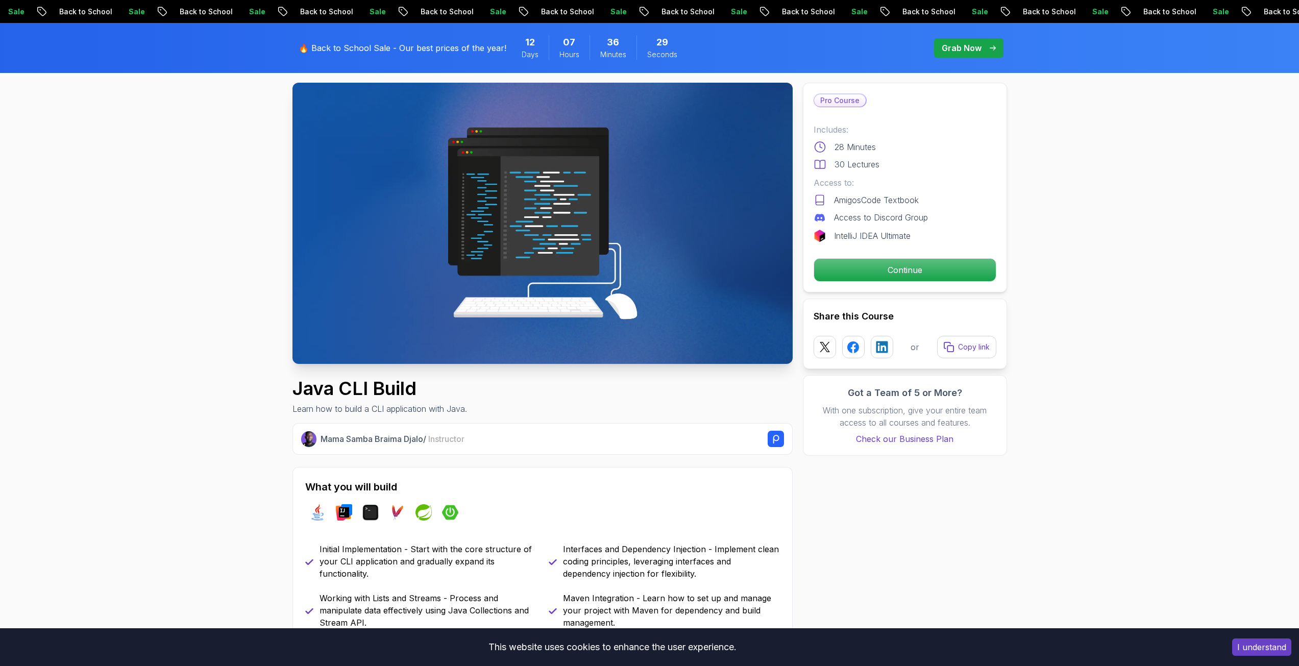
scroll to position [0, 0]
